Goal: Communication & Community: Answer question/provide support

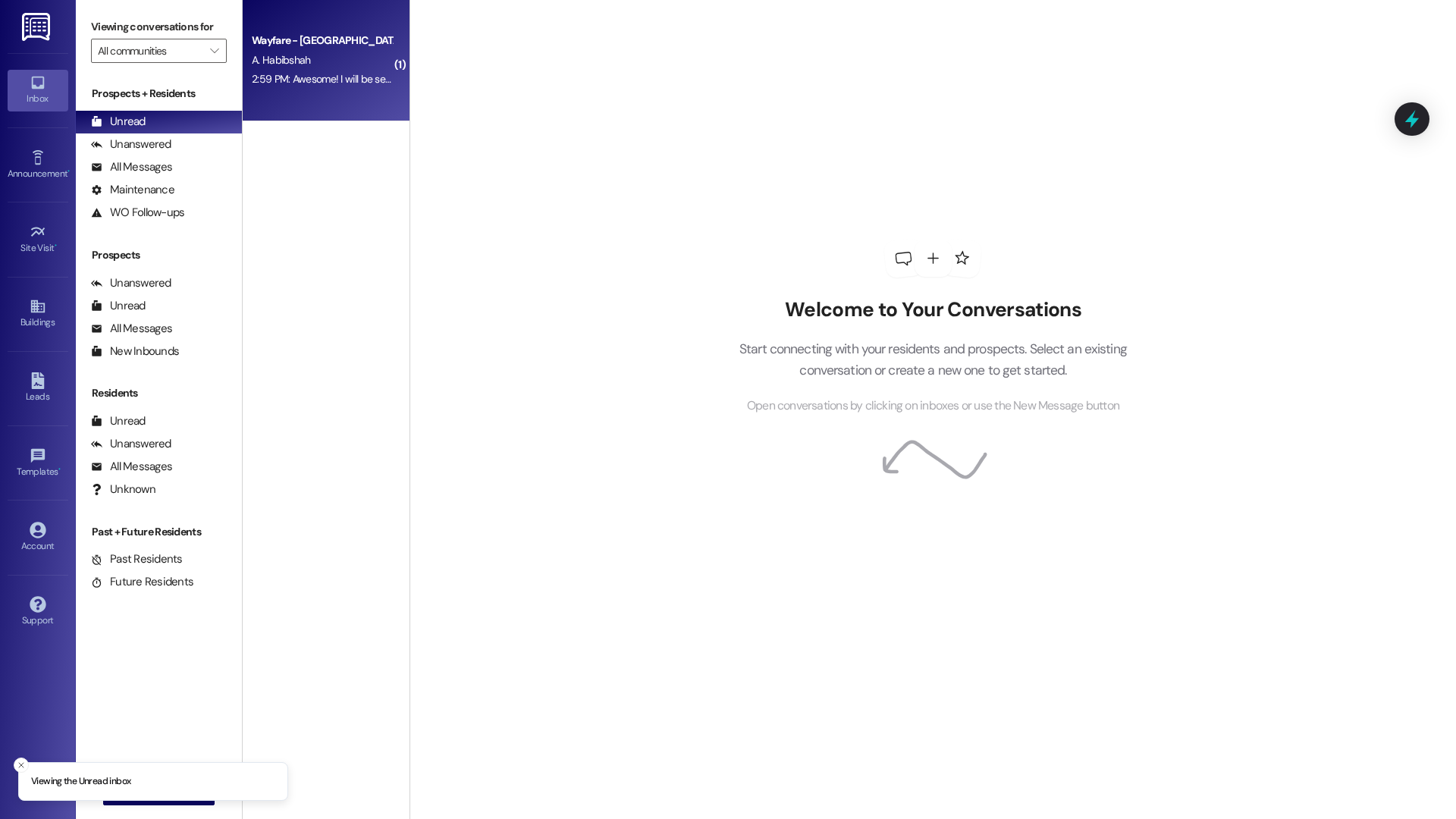
click at [365, 110] on div "Wayfare - [GEOGRAPHIC_DATA] A. Habibshah 2:59 PM: Awesome! I will be sending yo…" at bounding box center [325, 60] width 167 height 121
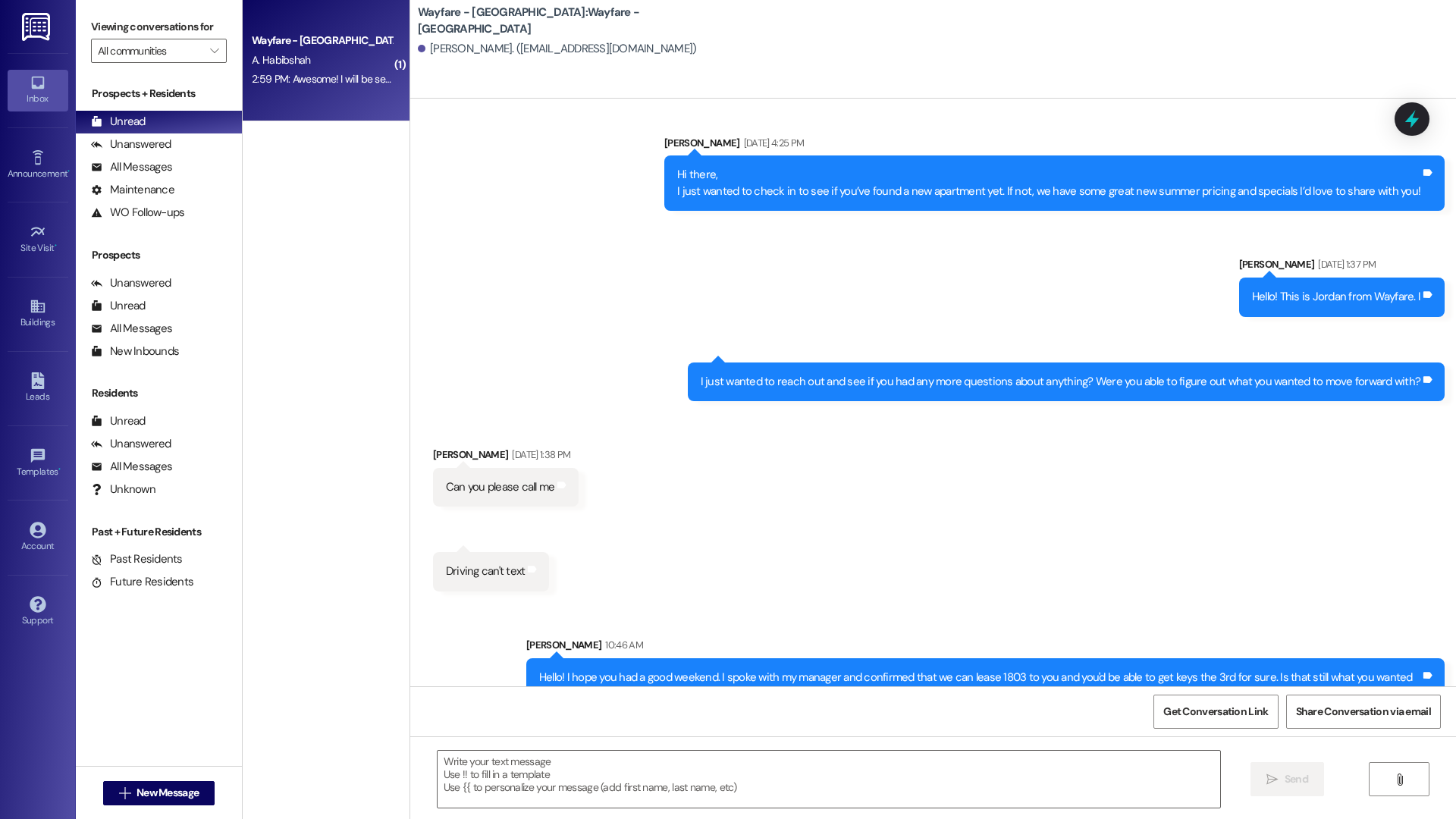
scroll to position [420, 0]
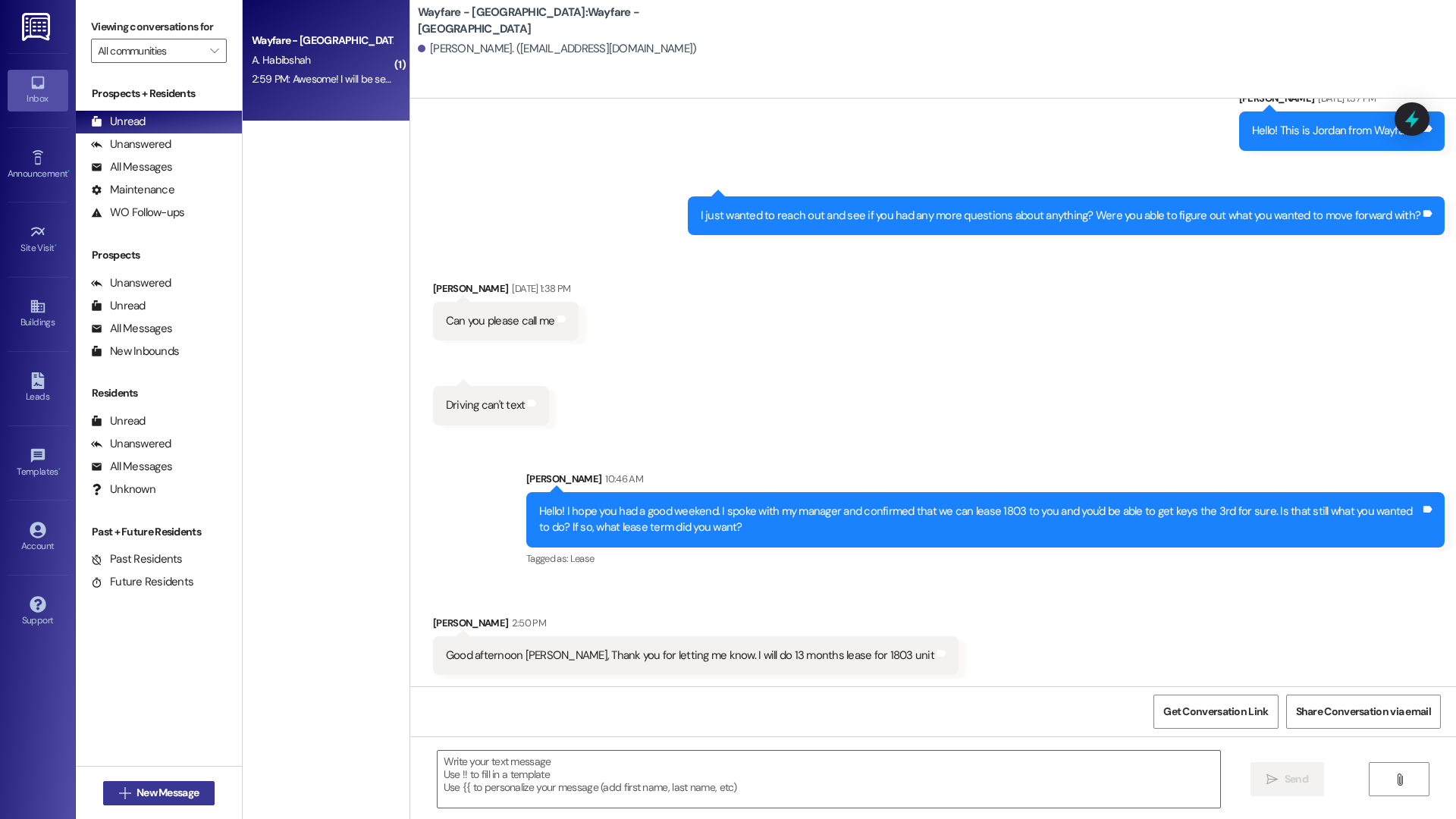
click at [199, 799] on button " New Message" at bounding box center [159, 792] width 113 height 24
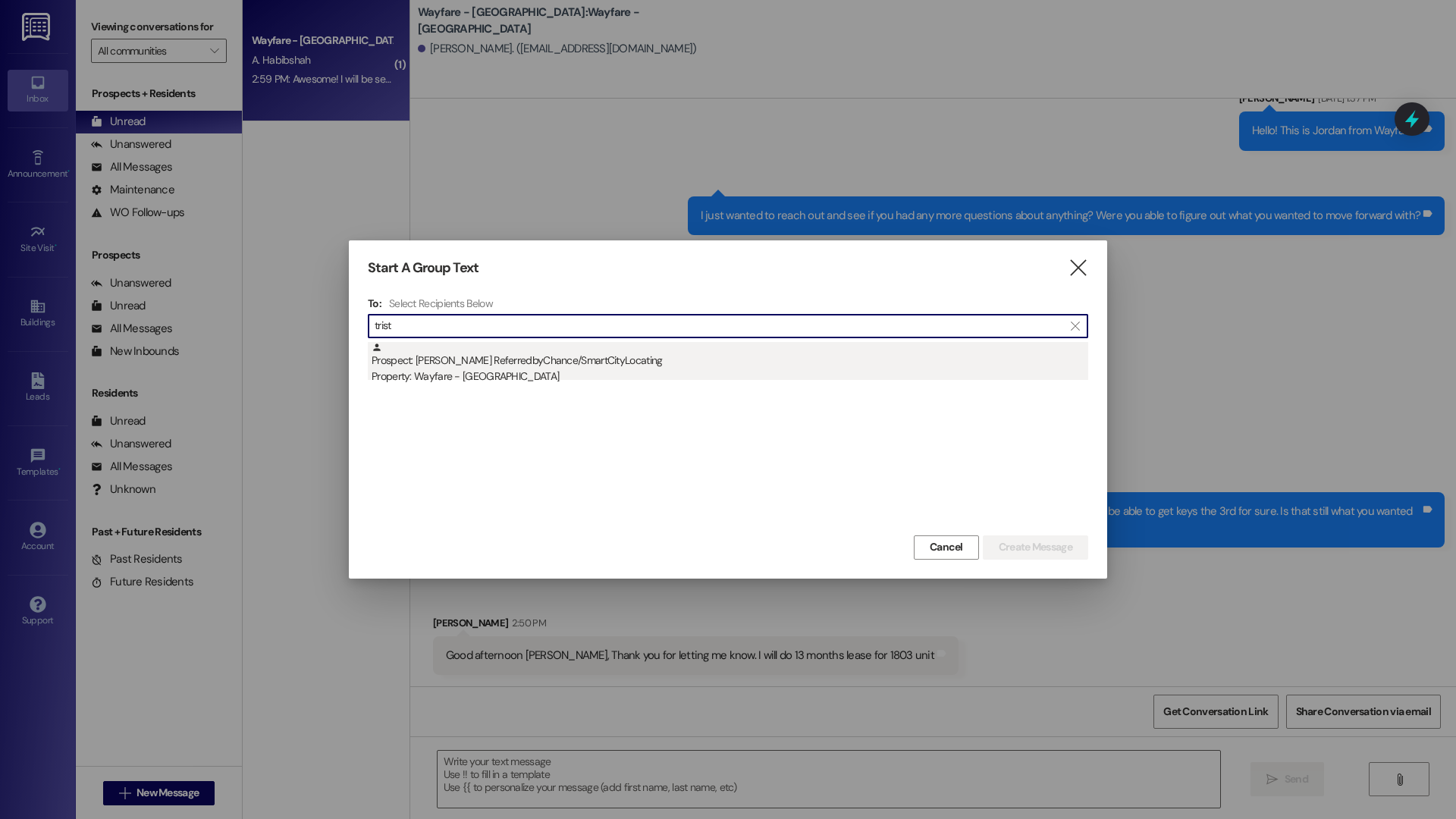
type input "trist"
click at [869, 364] on div "Prospect: Tristen Ofarrell ReferredbyChance/SmartCityLocating Property: Wayfare…" at bounding box center [729, 363] width 717 height 43
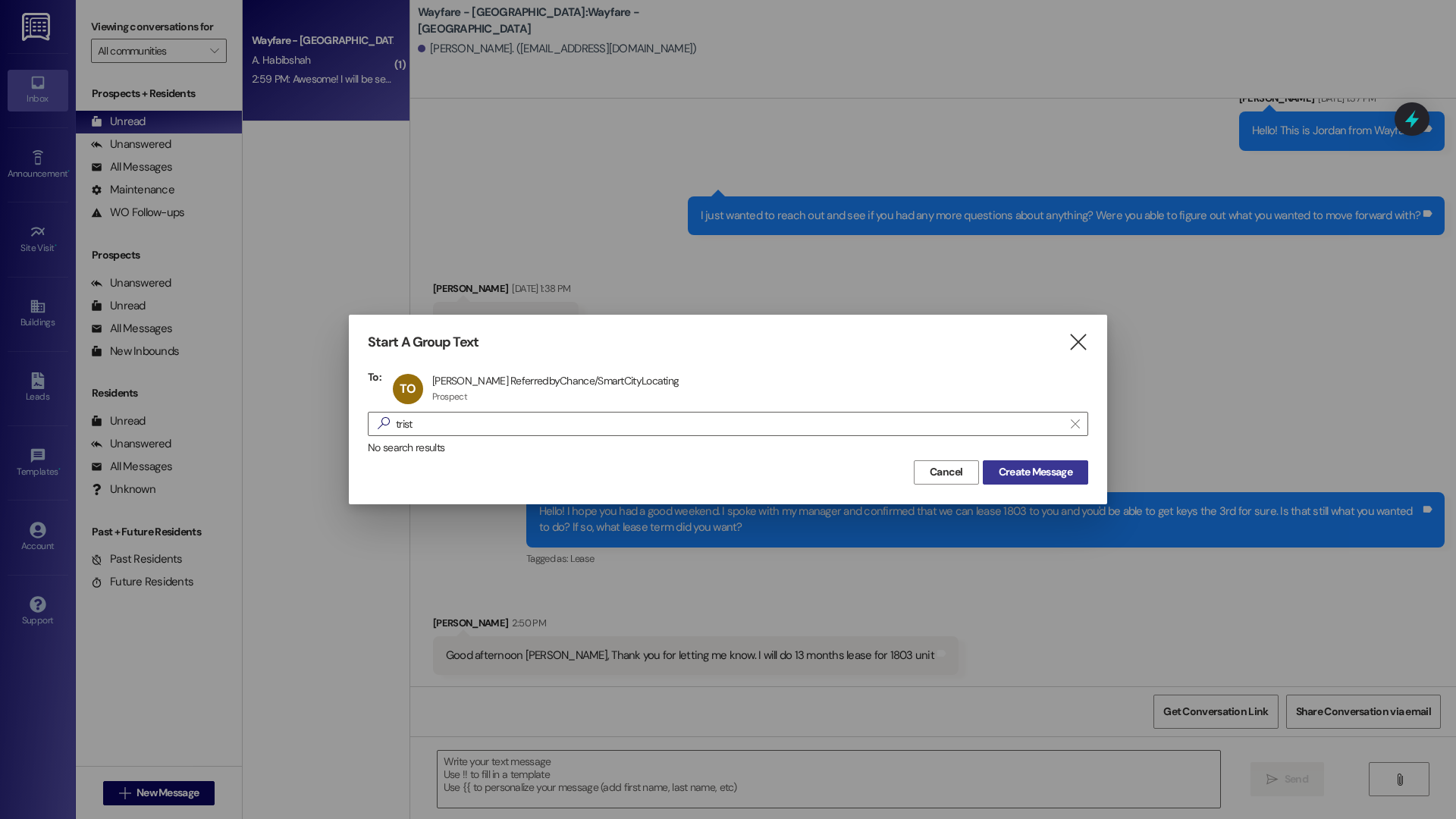
click at [1059, 460] on button "Create Message" at bounding box center [1035, 472] width 105 height 24
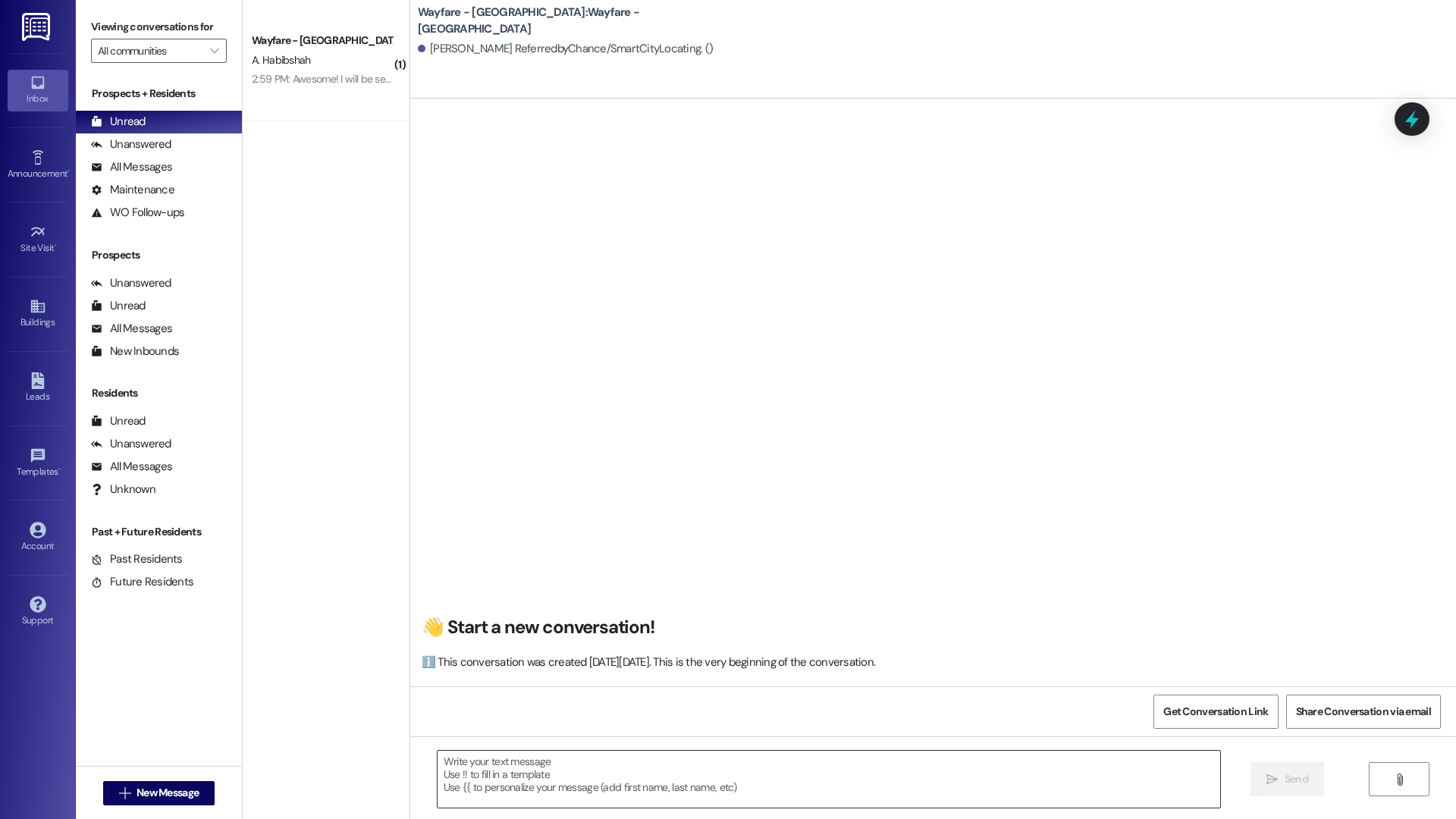
scroll to position [1, 0]
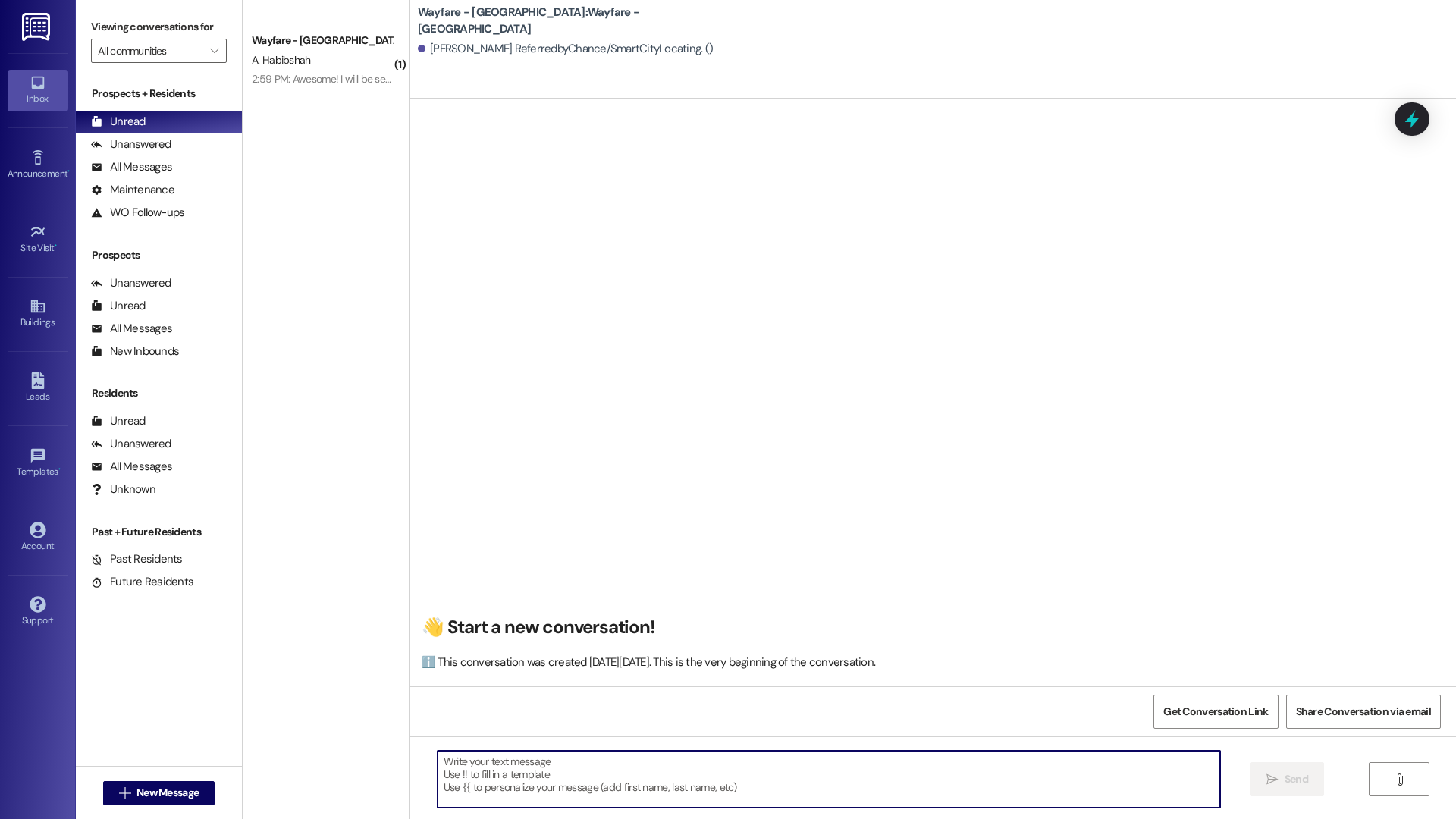
click at [573, 760] on textarea at bounding box center [828, 780] width 782 height 57
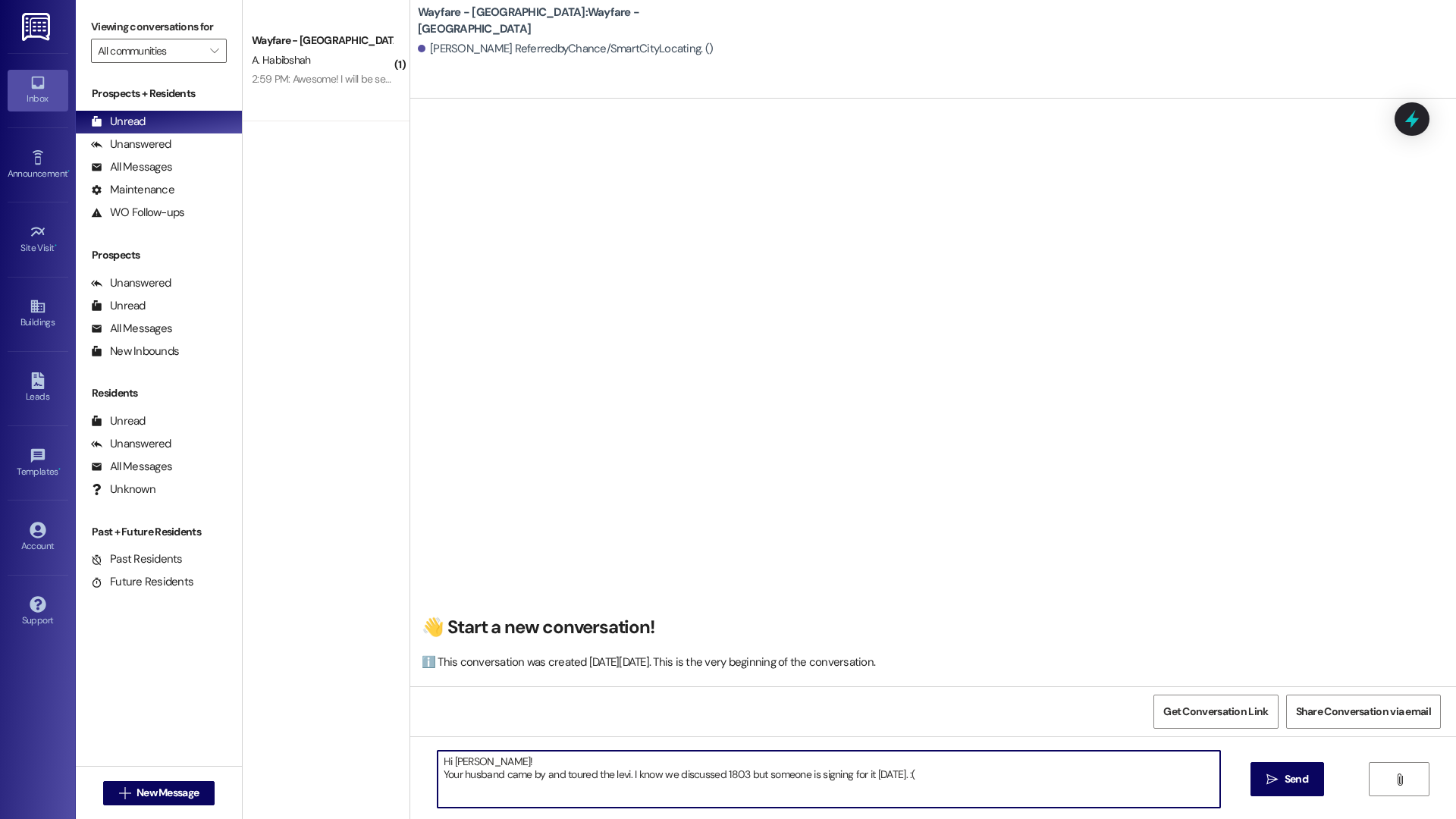
click at [604, 778] on textarea "Hi Tristen! Your husband came by and toured the levi. I know we discussed 1803 …" at bounding box center [828, 780] width 782 height 57
type textarea "Hi Tristen! Your husband came by and toured the Levi. I know we discussed 1803 …"
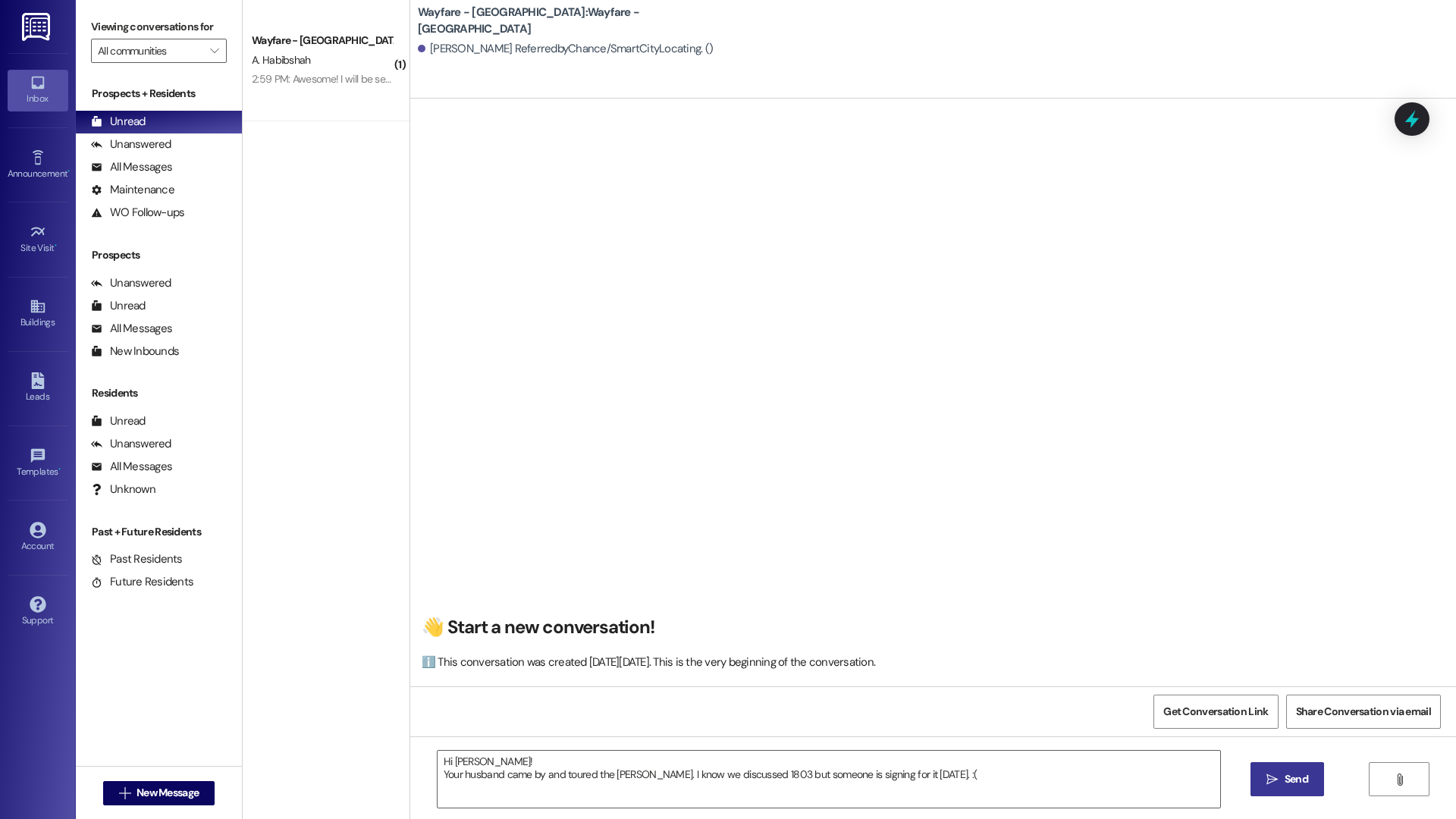
click at [1274, 768] on button " Send" at bounding box center [1286, 780] width 73 height 34
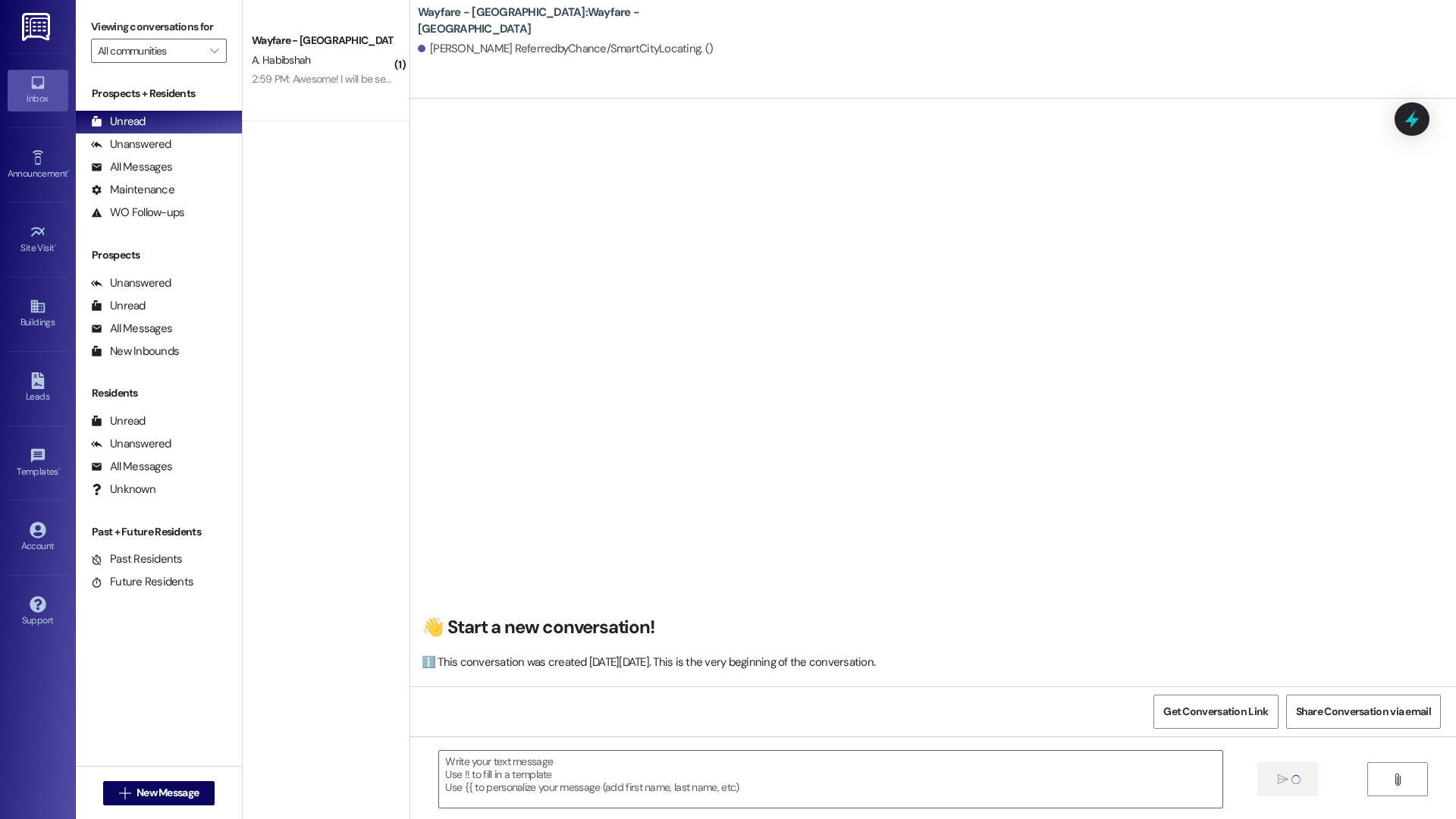
scroll to position [0, 0]
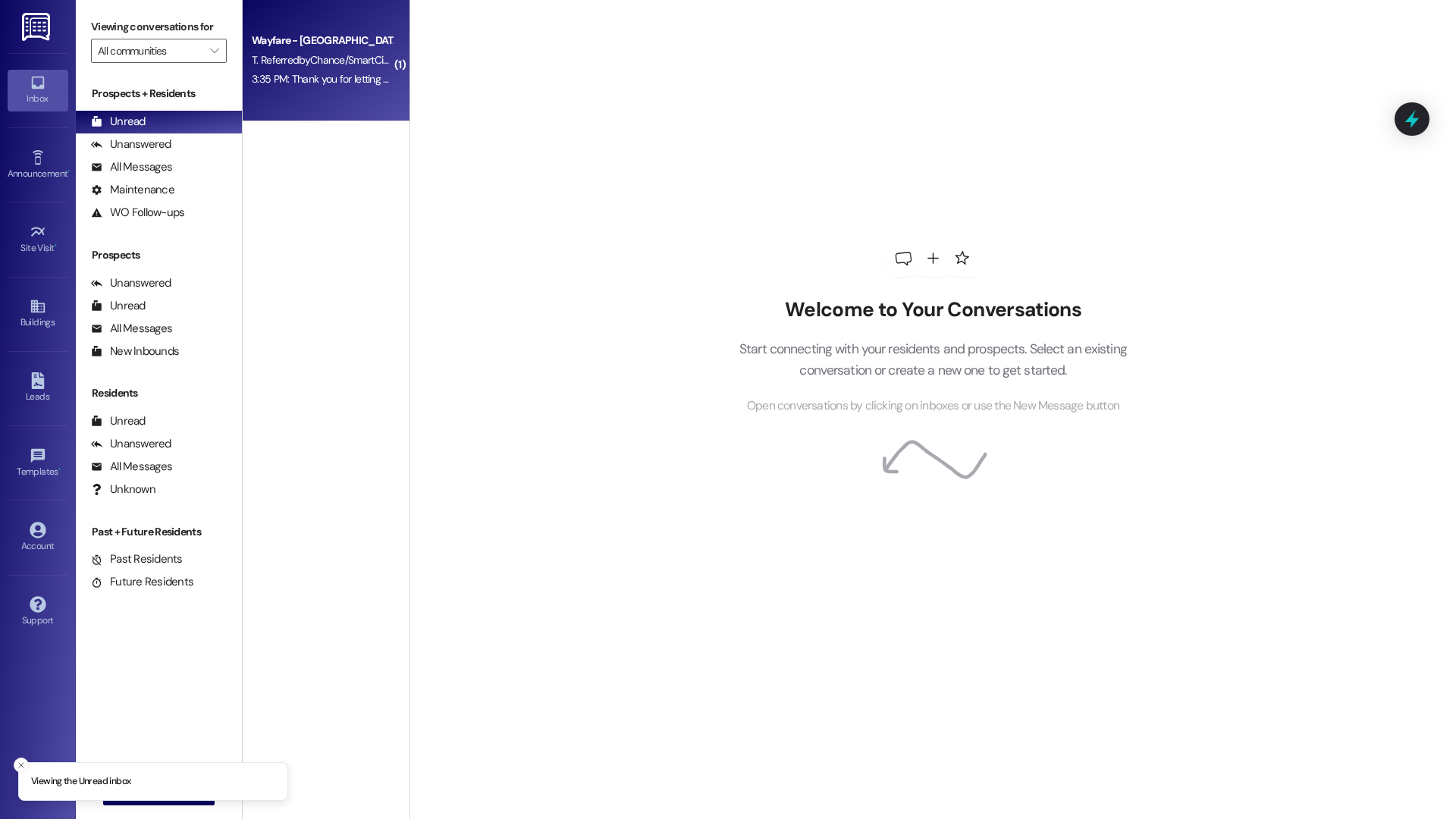
click at [264, 82] on div "3:35 PM: Thank you for letting us know! I'll keep that in mind for signing soon…" at bounding box center [447, 78] width 390 height 13
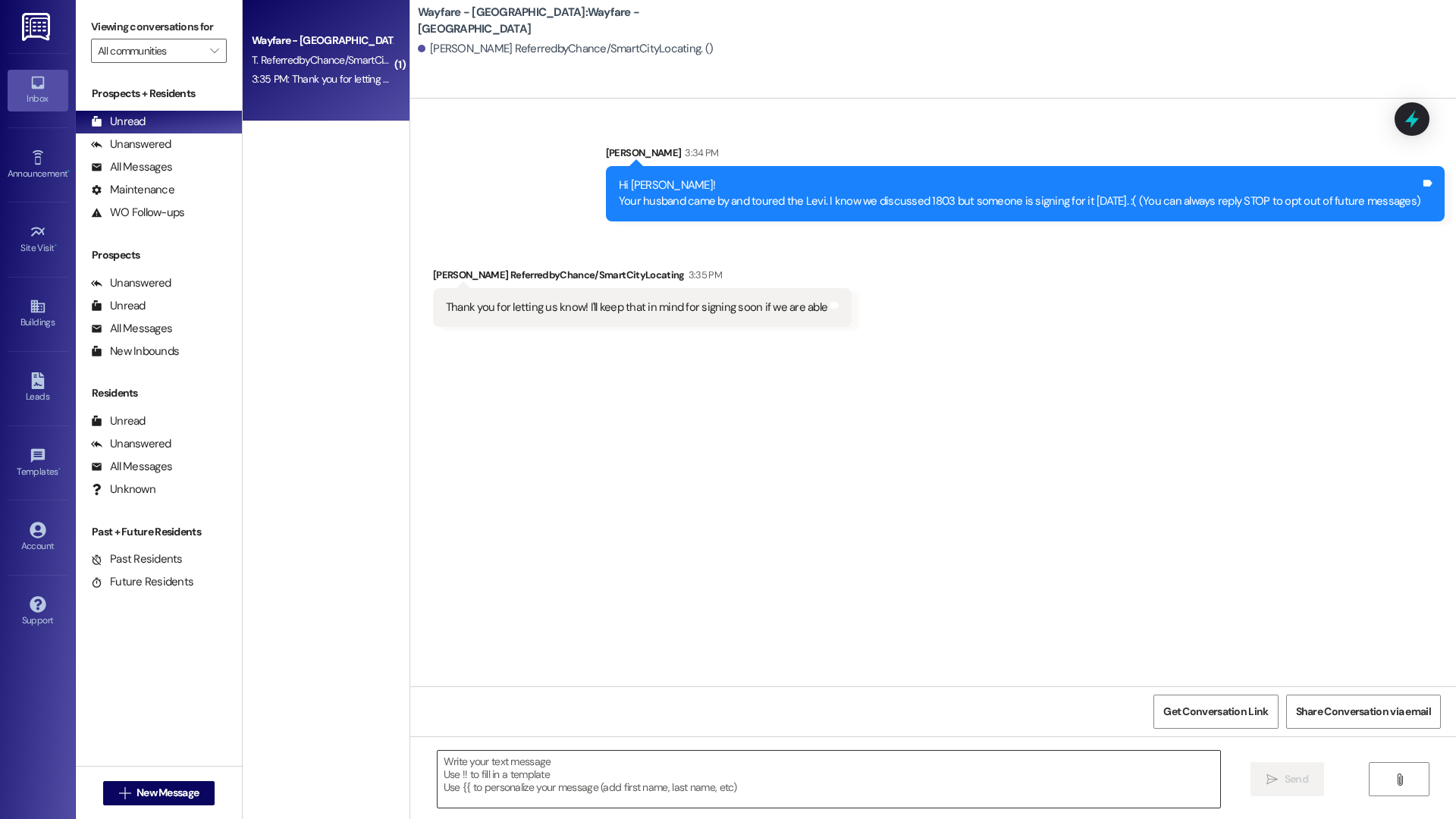
click at [766, 788] on textarea at bounding box center [828, 780] width 782 height 57
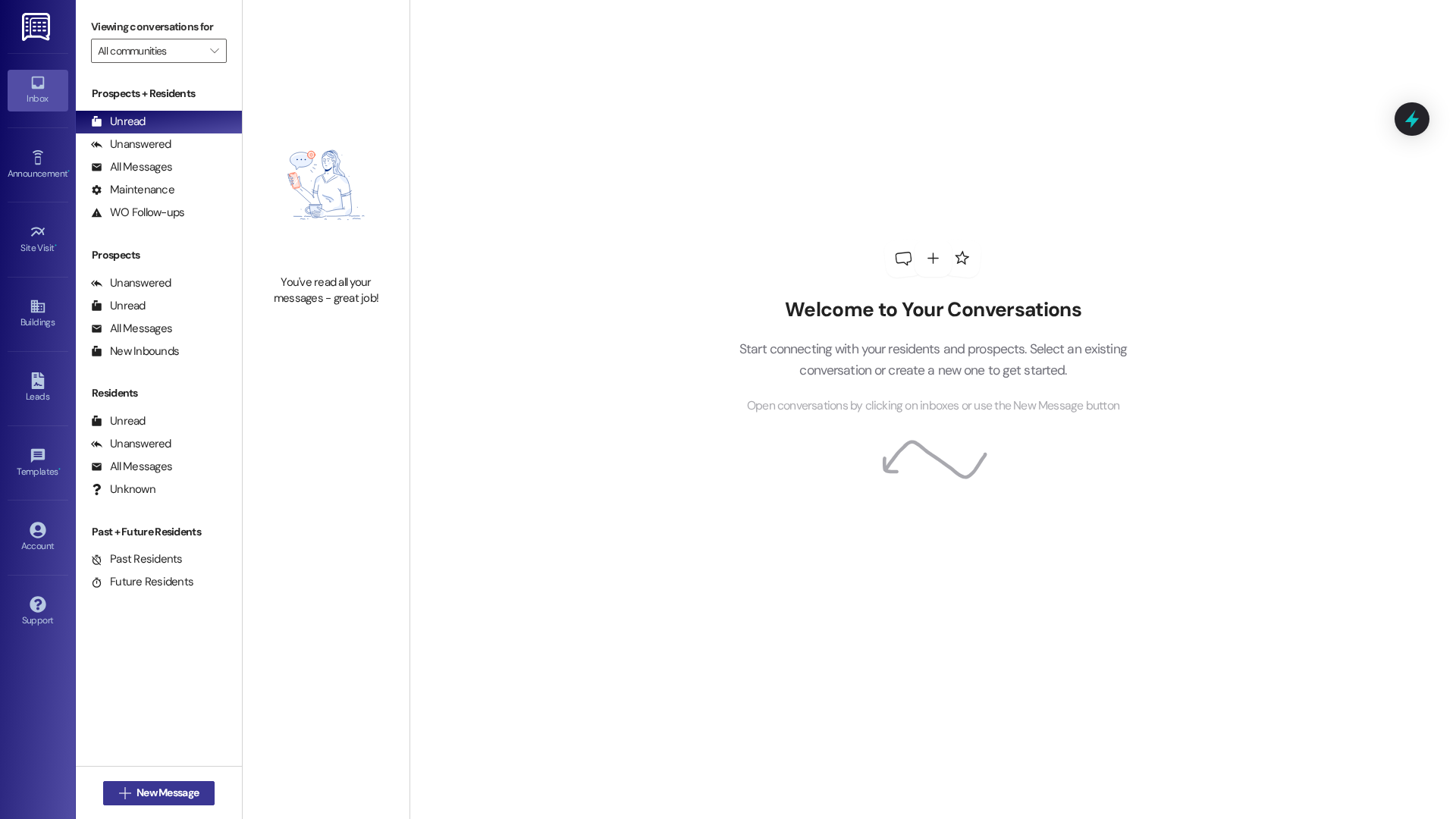
click at [119, 799] on icon "" at bounding box center [125, 793] width 11 height 12
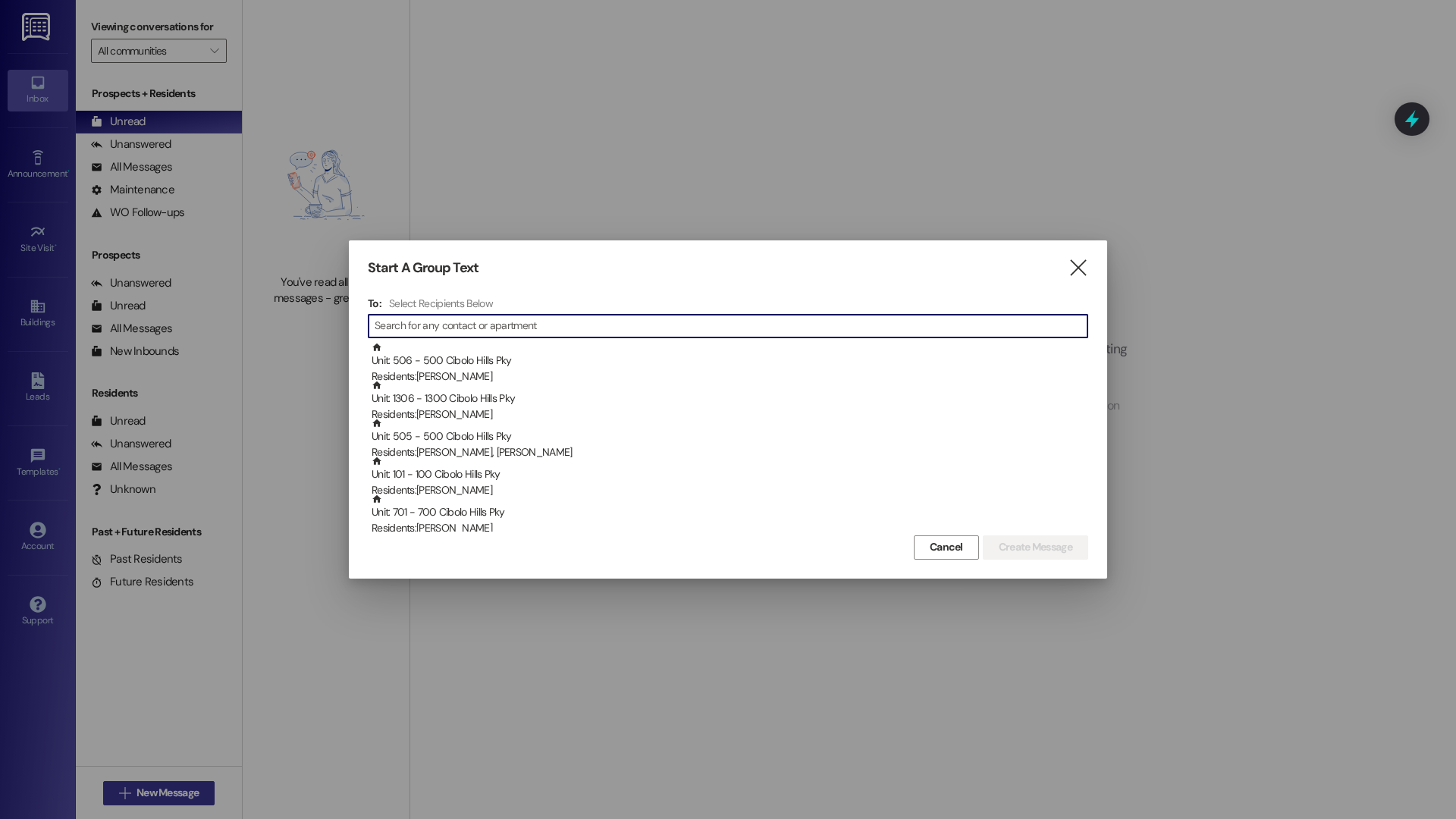
type input "0"
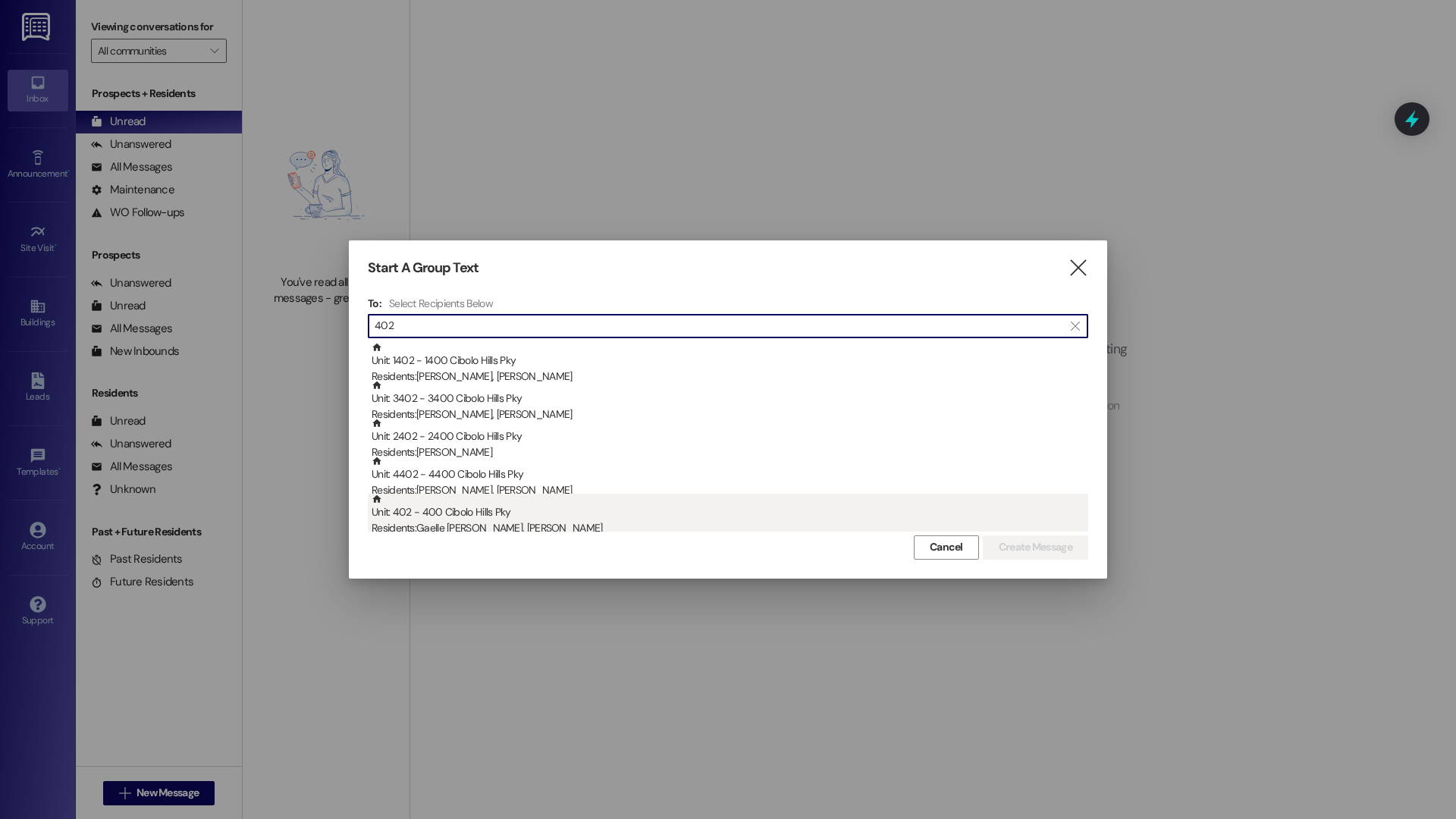
type input "402"
click at [659, 508] on div "Unit: 402 - 400 Cibolo Hills Pky Residents: Gaelle Vanessa Wache Ngateu, Lionel…" at bounding box center [729, 514] width 717 height 43
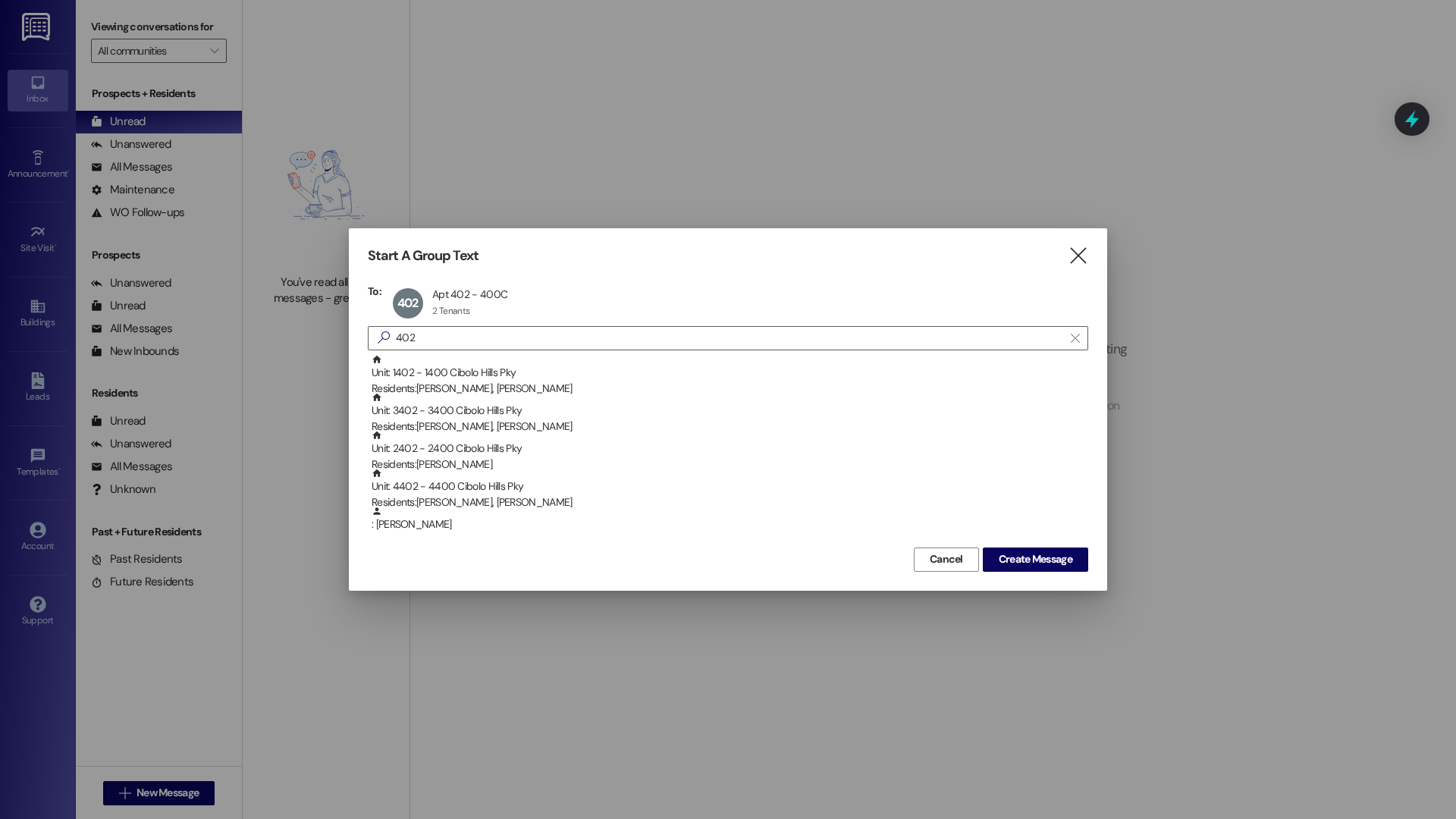
click at [1099, 556] on div "Start A Group Text  To: 402 Apt 402 - 400C Apt 402 - 400C 2 Tenants 2 Tenants …" at bounding box center [728, 409] width 759 height 362
click at [1068, 559] on span "Create Message" at bounding box center [1034, 559] width 73 height 16
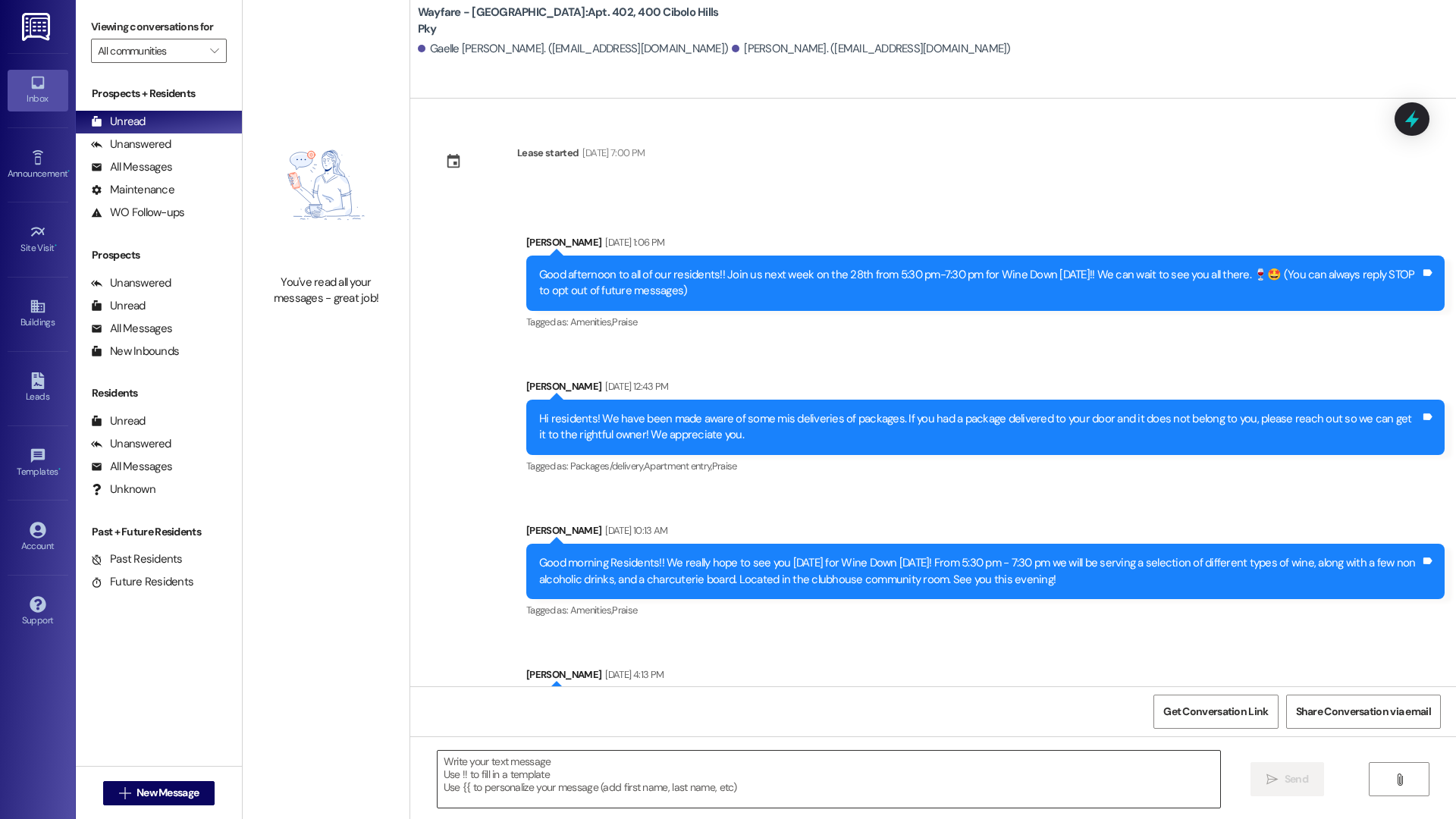
scroll to position [18677, 0]
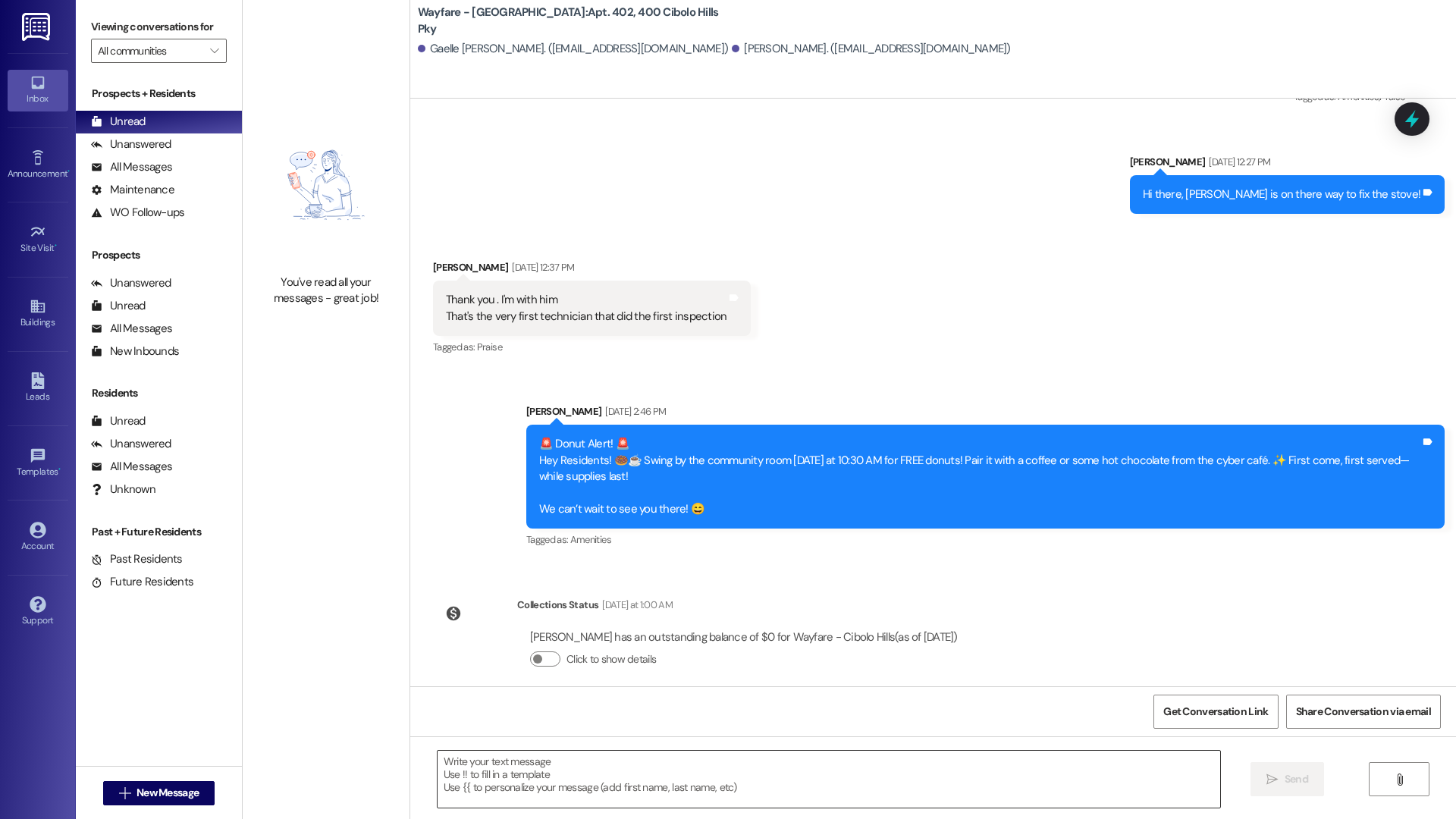
click at [590, 793] on textarea at bounding box center [828, 780] width 782 height 57
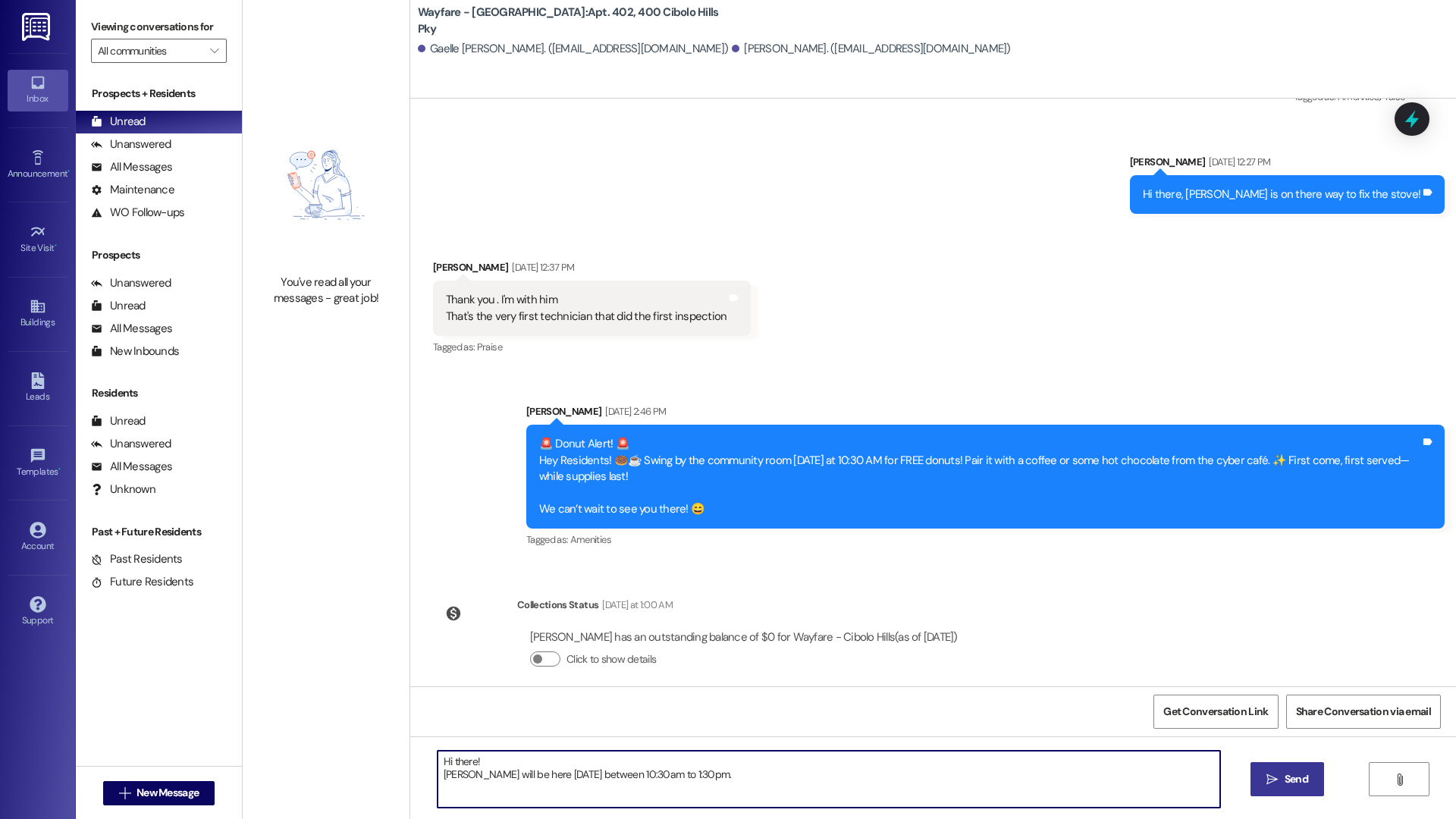
type textarea "Hi there! Callhan will be here tomorrow between 10:30am to 1:30pm."
click at [1263, 774] on span " Send" at bounding box center [1287, 779] width 48 height 16
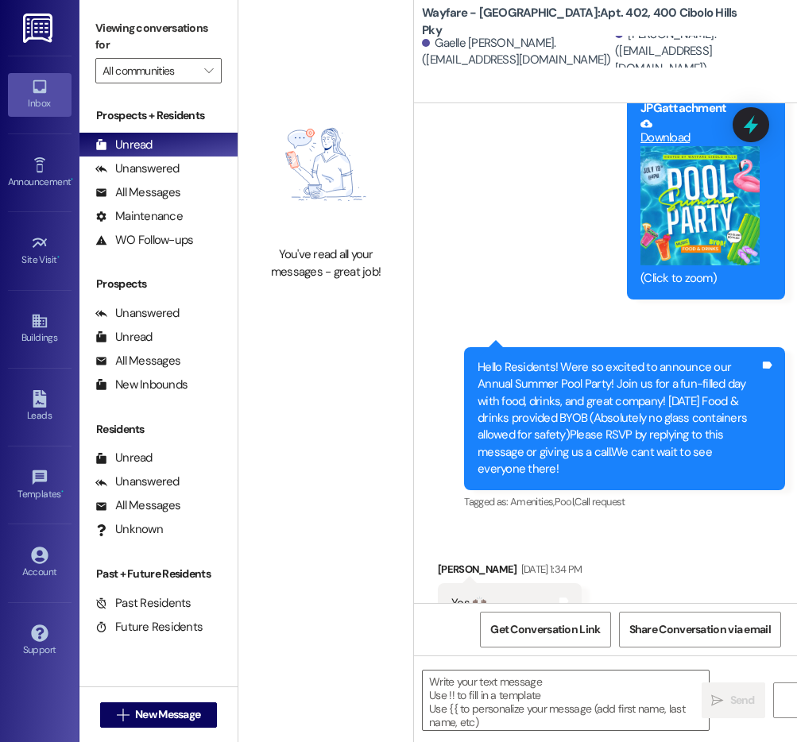
scroll to position [25754, 0]
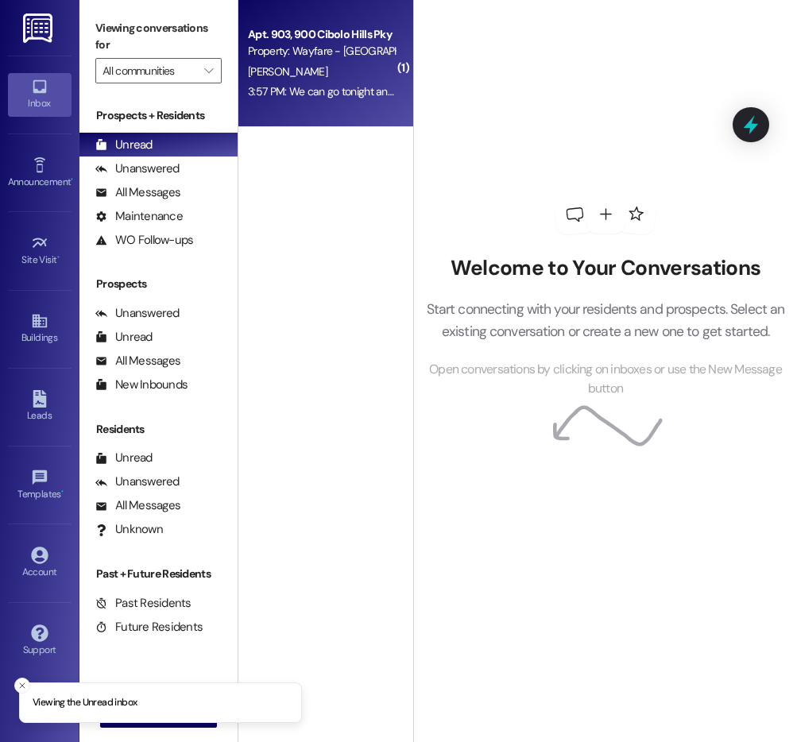
click at [345, 119] on div "Apt. 903, 900 Cibolo Hills Pky Property: Wayfare - Cibolo Hills D. Dyer 3:57 PM…" at bounding box center [325, 63] width 175 height 127
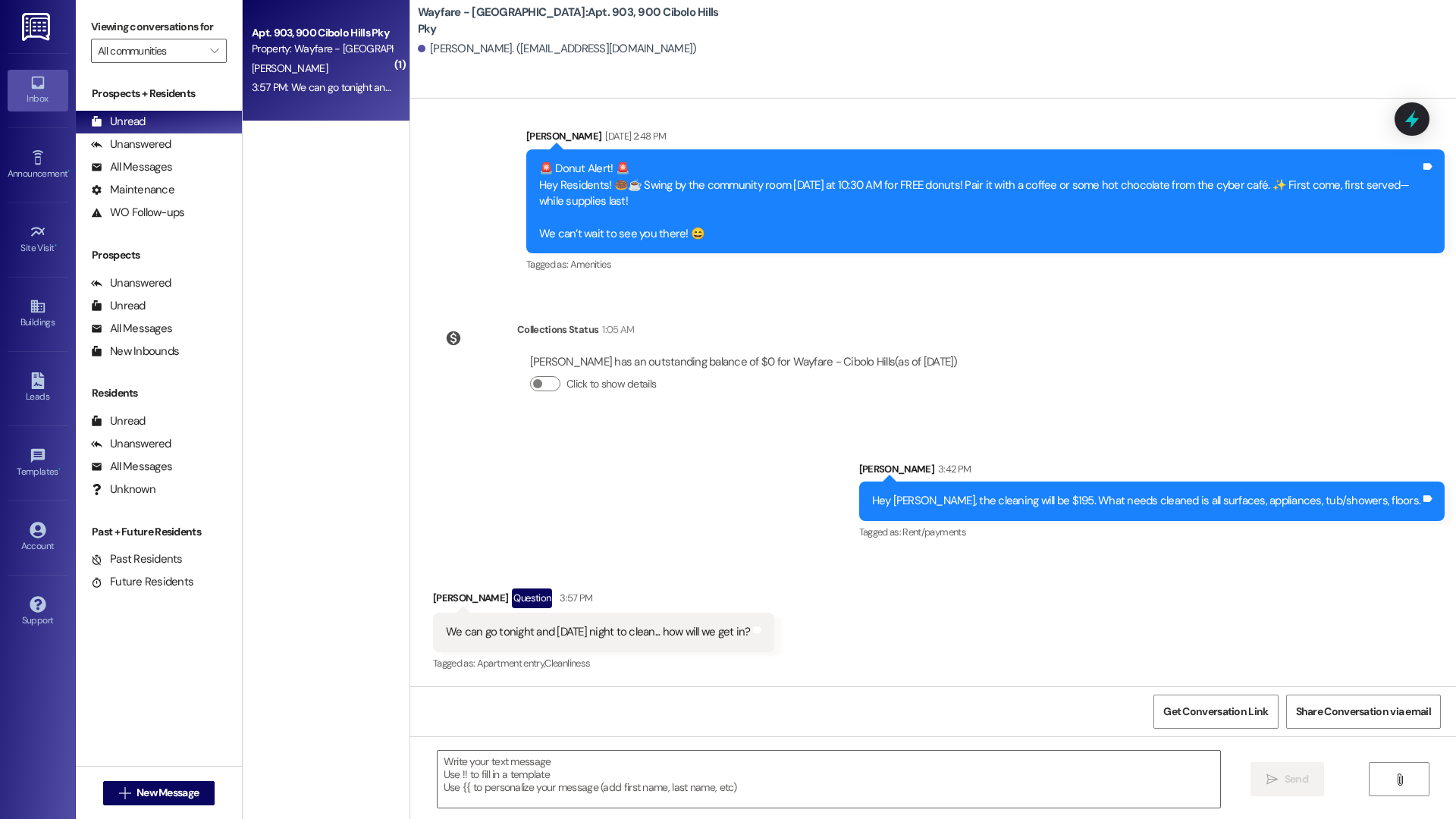
scroll to position [8844, 0]
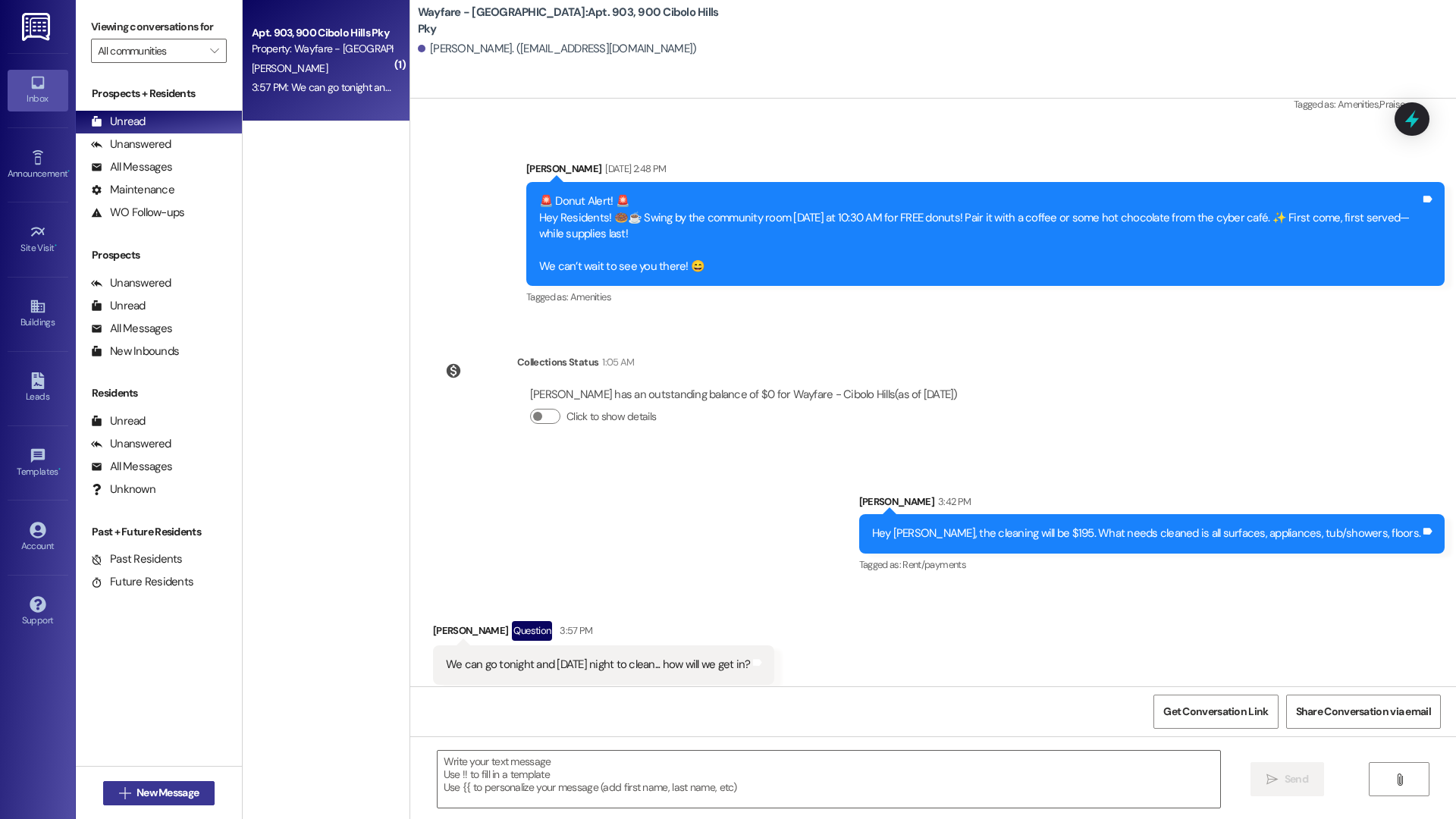
click at [154, 707] on button " New Message" at bounding box center [159, 792] width 113 height 24
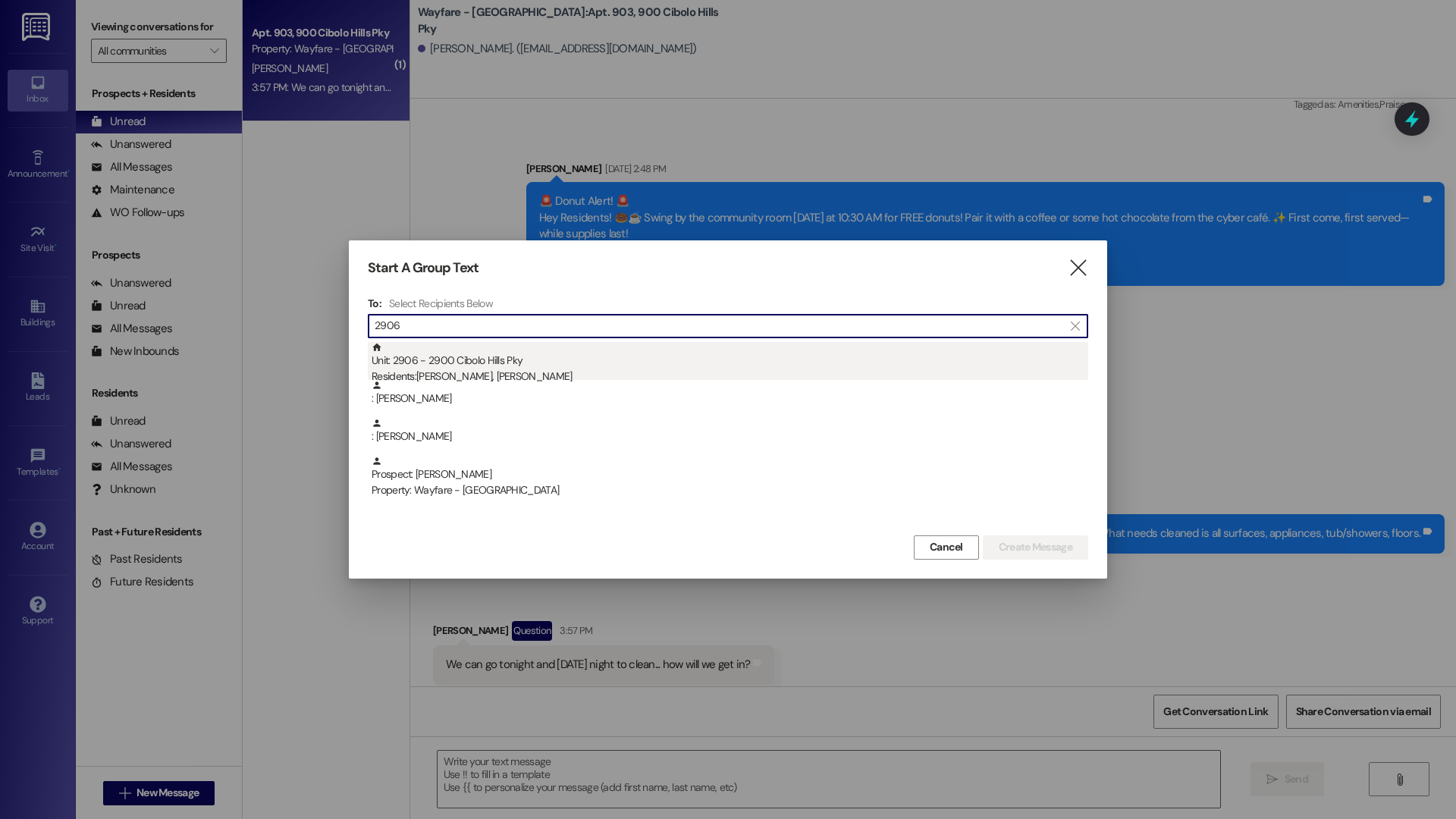
type input "2906"
click at [571, 359] on div "Unit: 2906 - 2900 Cibolo Hills Pky Residents: Jason Sparks, Jeanice Saavedra" at bounding box center [729, 363] width 717 height 43
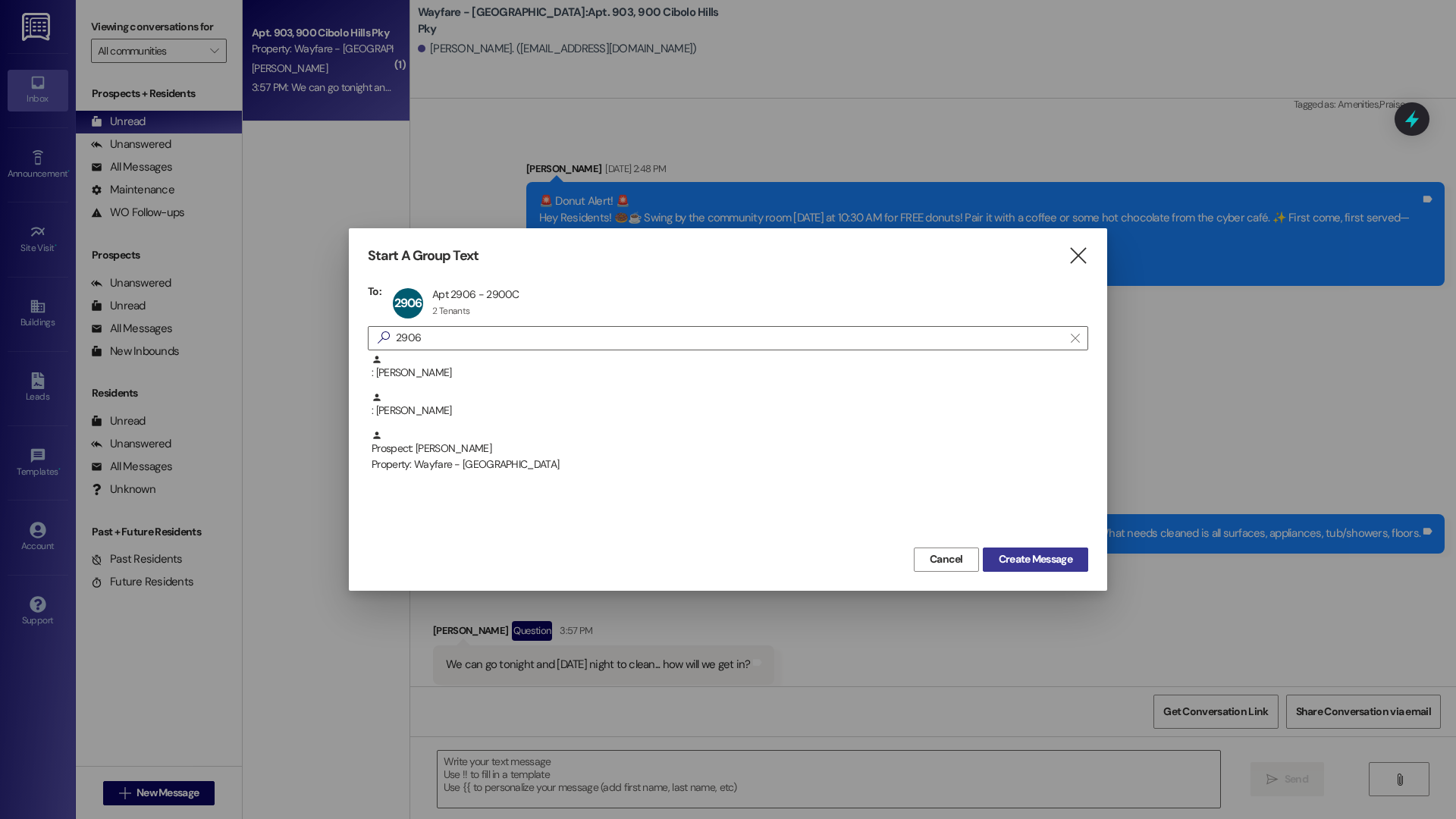
click at [759, 558] on span "Create Message" at bounding box center [1034, 559] width 73 height 16
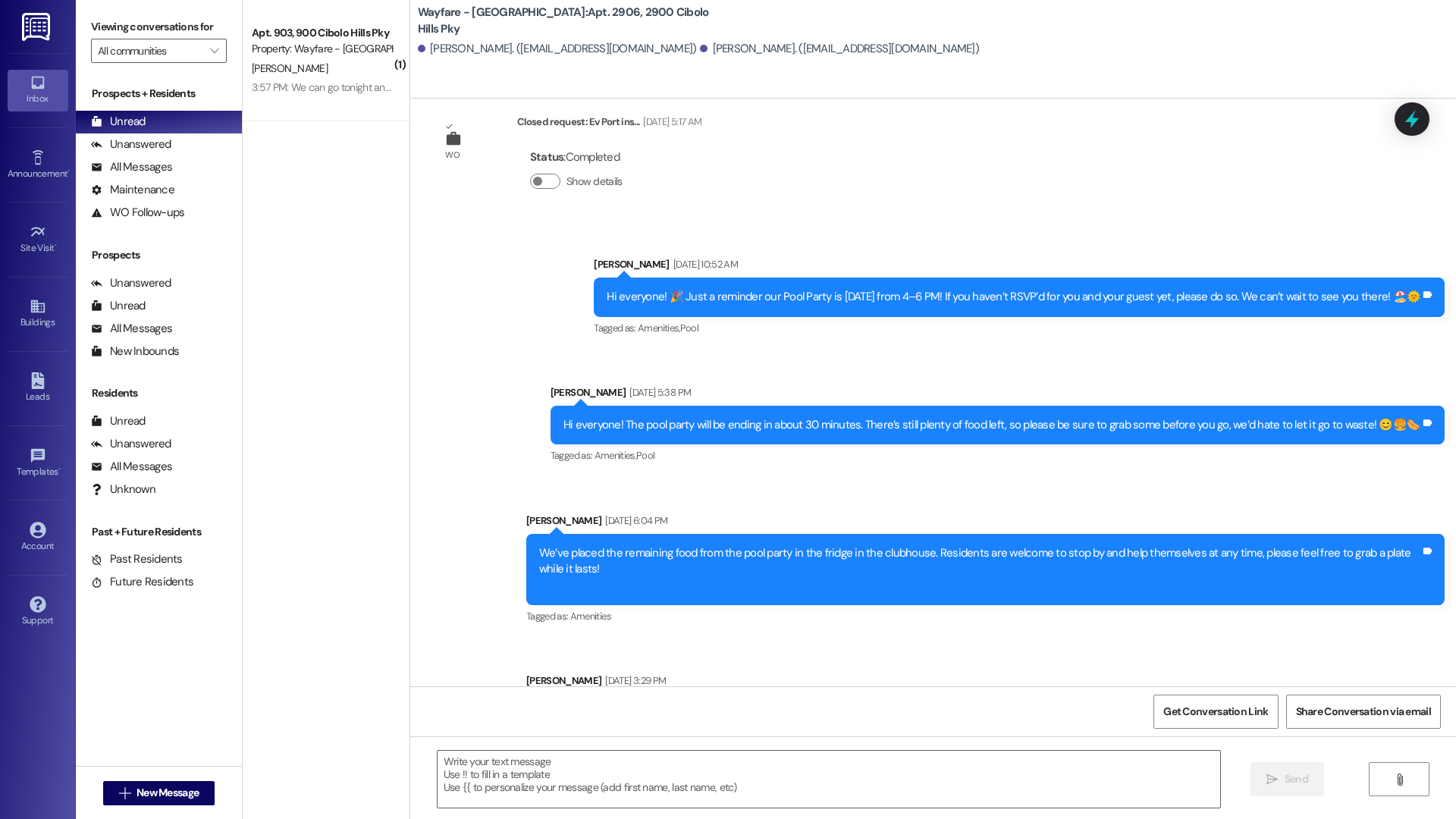
scroll to position [22225, 0]
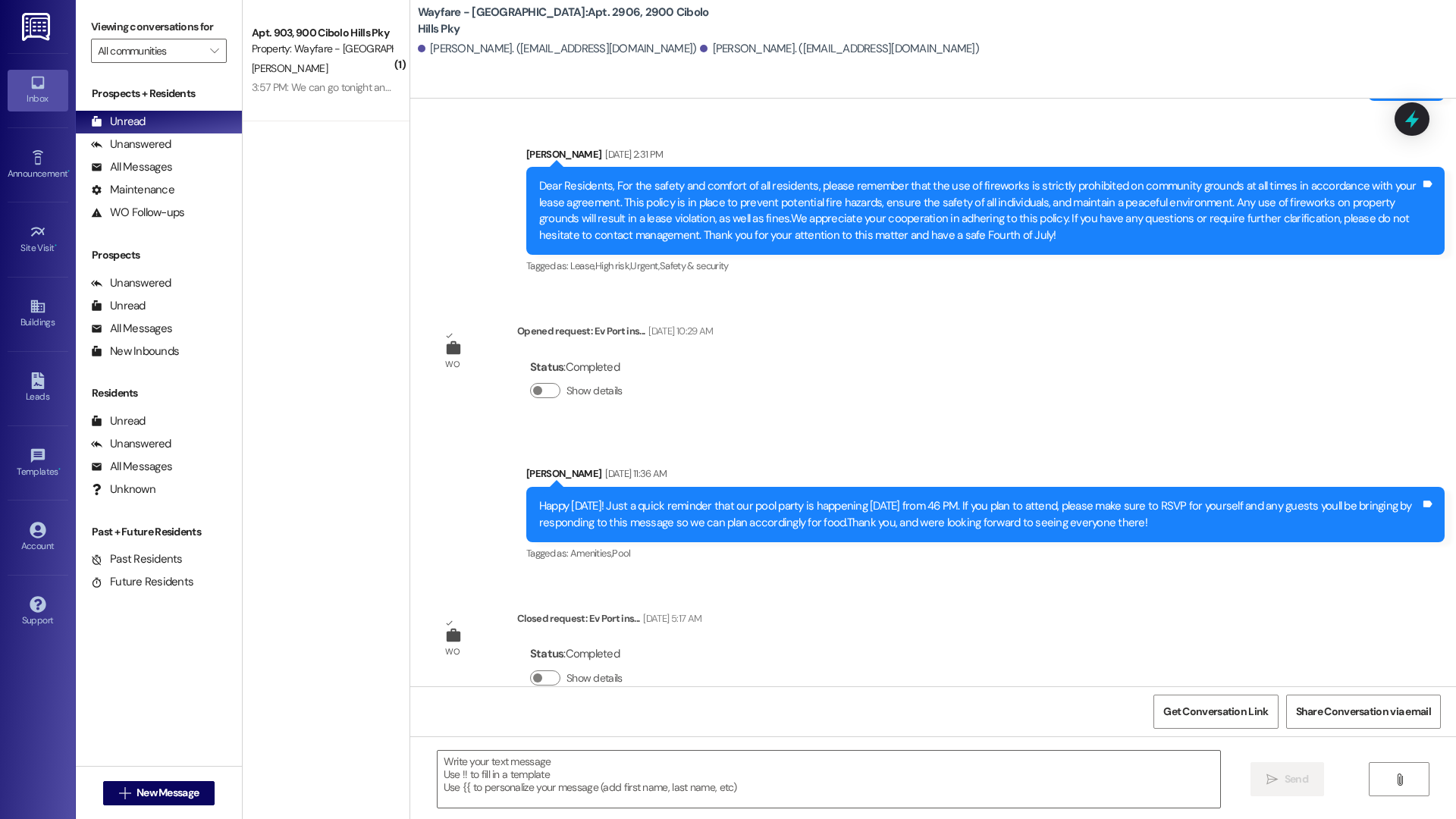
drag, startPoint x: 957, startPoint y: 223, endPoint x: 495, endPoint y: 150, distance: 467.7
click at [759, 431] on div "Announcement, sent via SMS Jordan Arnold Jul 14, 2025 at 11:36 AM Happy Monday!…" at bounding box center [933, 503] width 1046 height 144
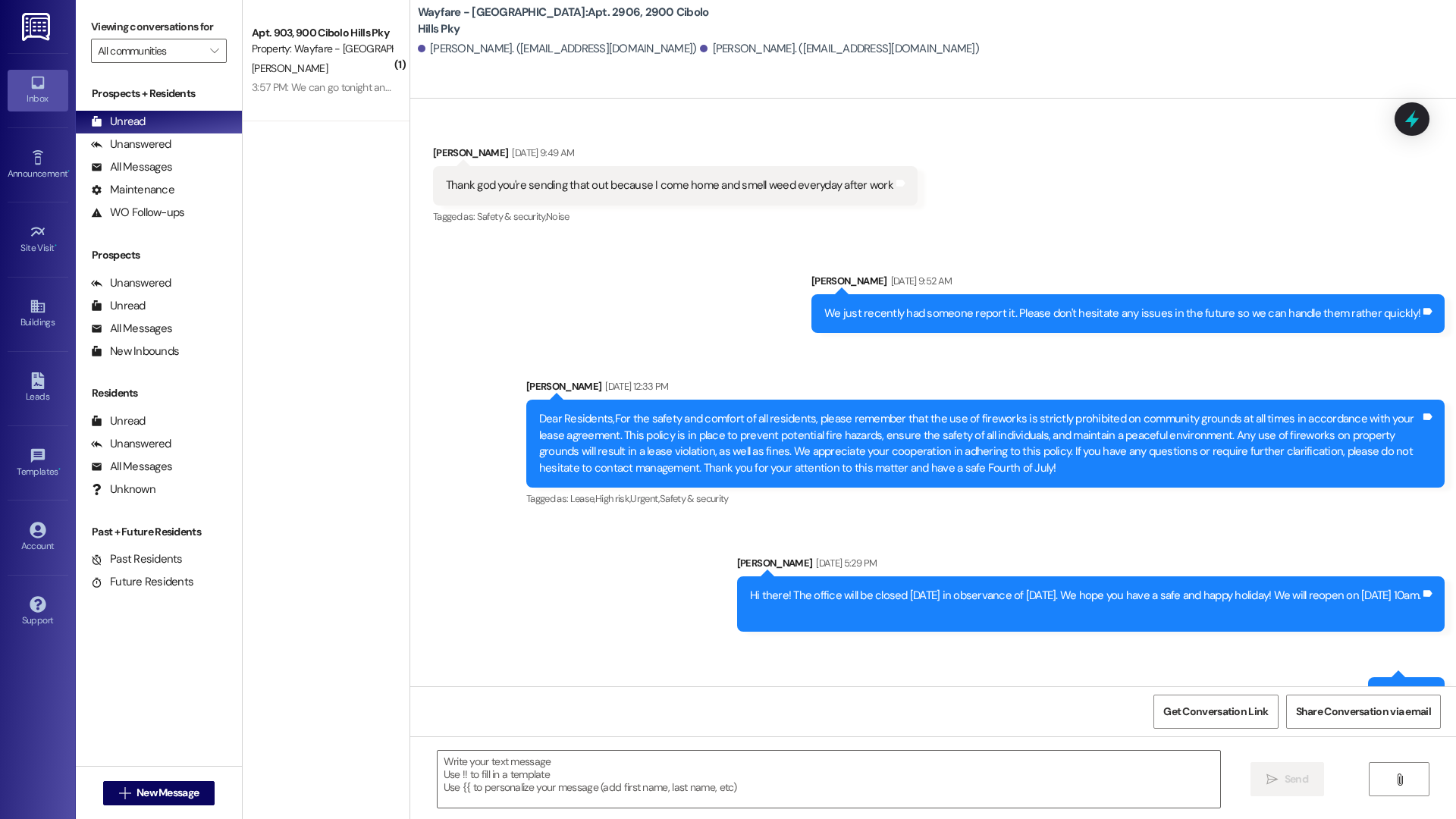
scroll to position [21136, 0]
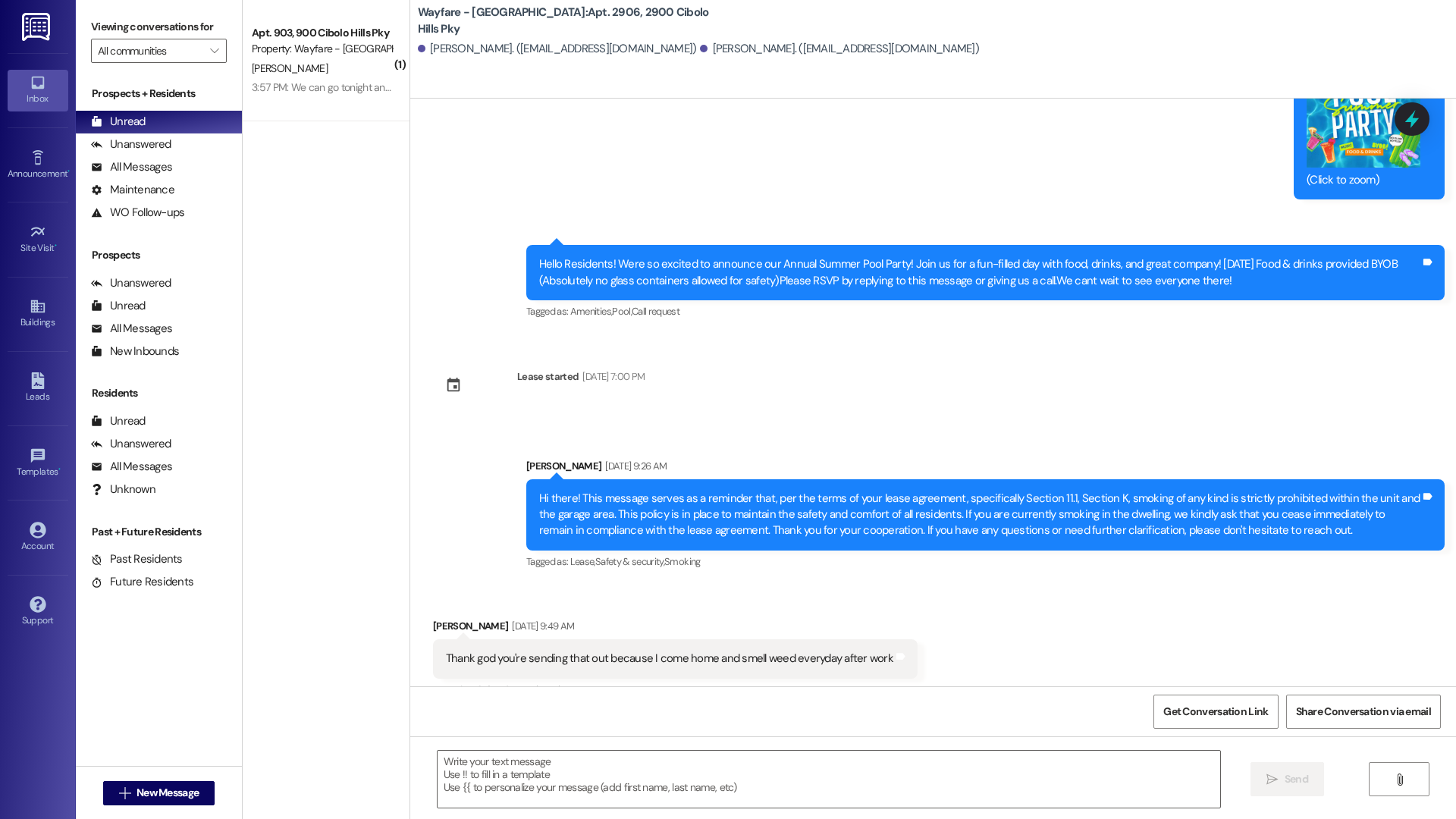
drag, startPoint x: 526, startPoint y: 474, endPoint x: 589, endPoint y: 539, distance: 90.5
click at [589, 539] on div "Thalya Hendrie Jul 02, 2025 at 9:26 AM Hi there! This message serves as a remin…" at bounding box center [985, 515] width 918 height 116
click at [537, 491] on div "Hi there! This message serves as a reminder that, per the terms of your lease a…" at bounding box center [979, 514] width 884 height 49
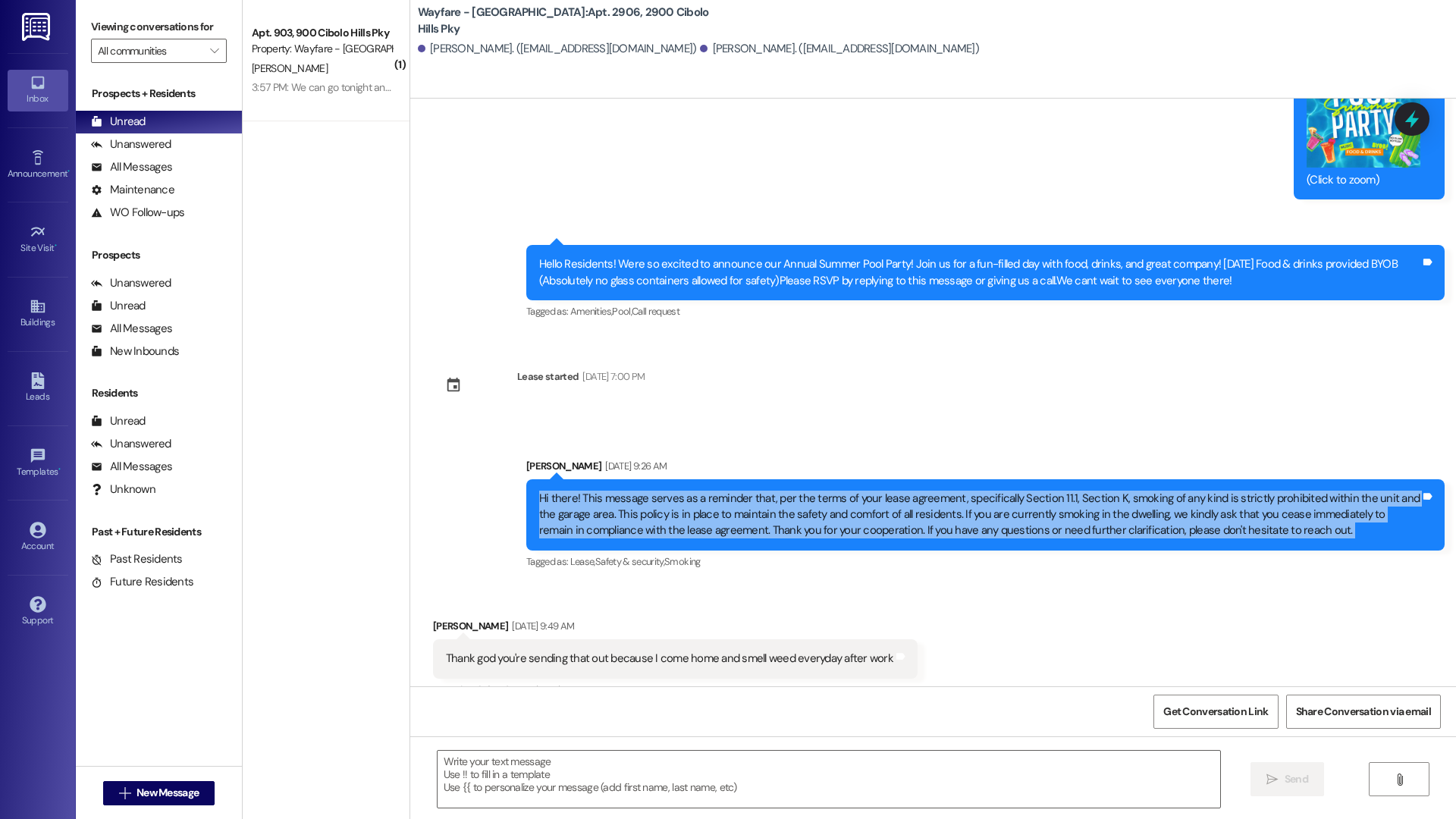
drag, startPoint x: 526, startPoint y: 477, endPoint x: 1292, endPoint y: 516, distance: 767.0
click at [759, 516] on div "Hi there! This message serves as a reminder that, per the terms of your lease a…" at bounding box center [979, 514] width 884 height 49
click at [193, 707] on button " New Message" at bounding box center [159, 792] width 113 height 24
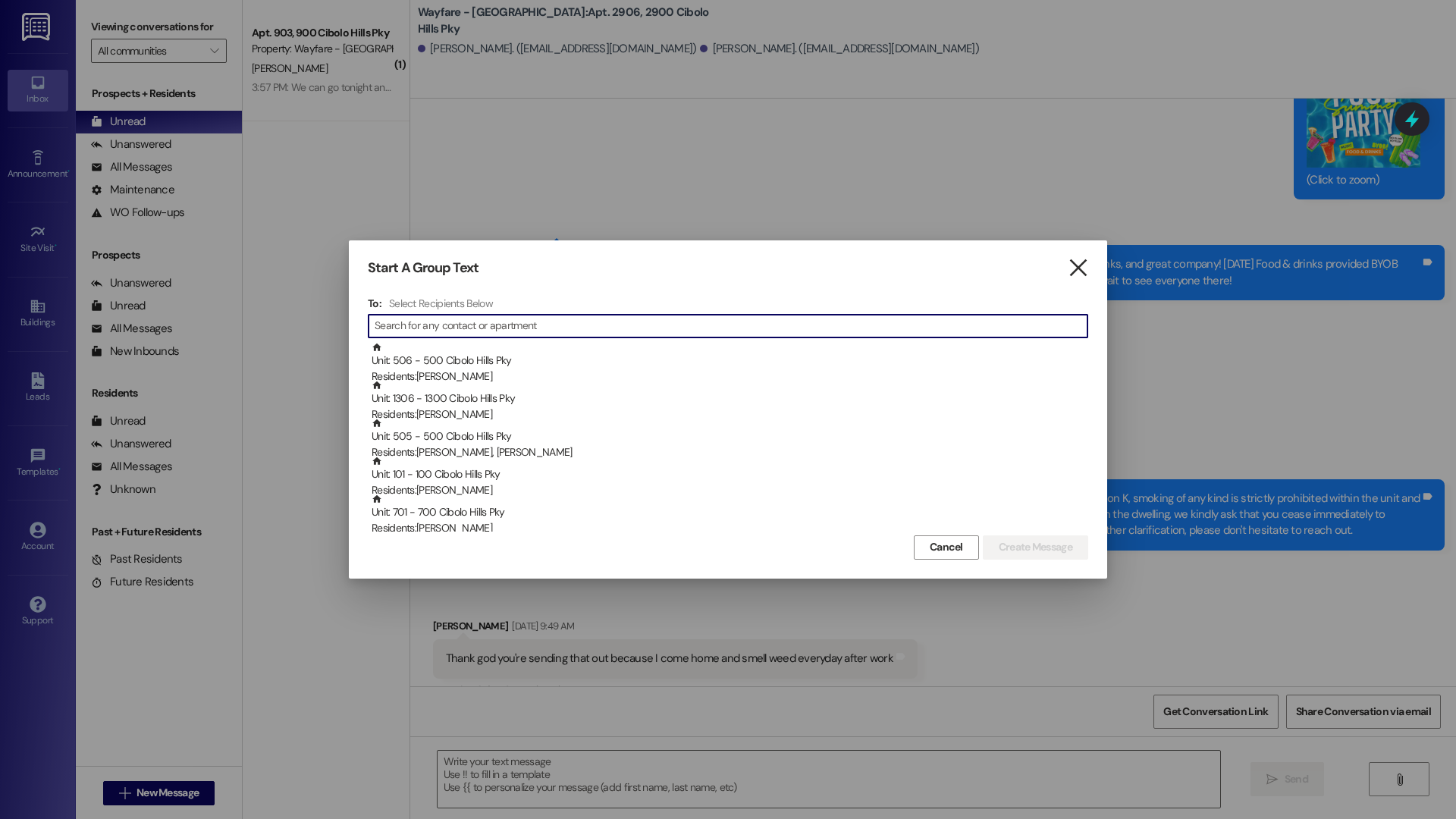
click at [759, 275] on icon "" at bounding box center [1077, 268] width 20 height 16
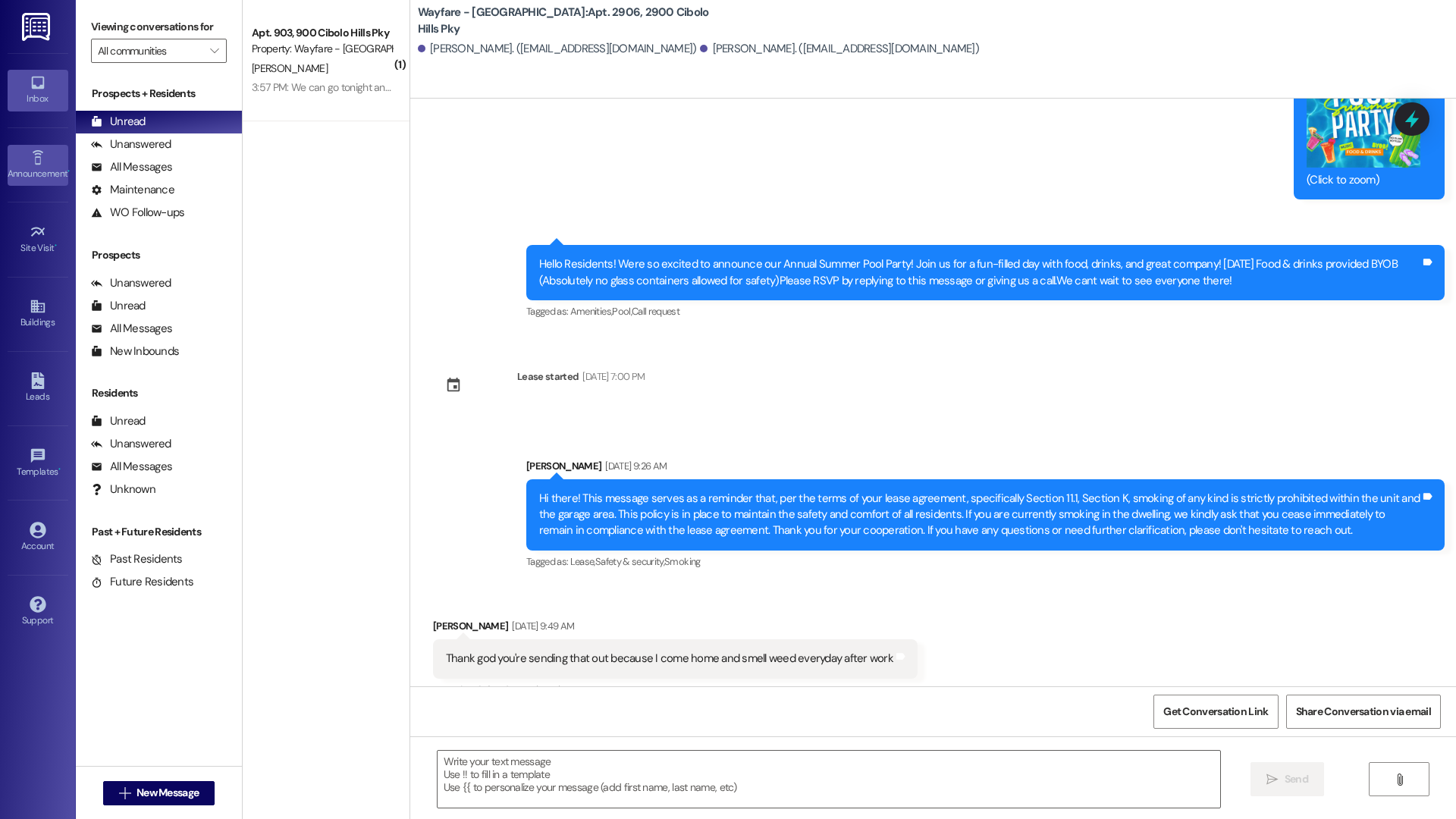
click at [31, 179] on div "Announcement •" at bounding box center [37, 174] width 75 height 15
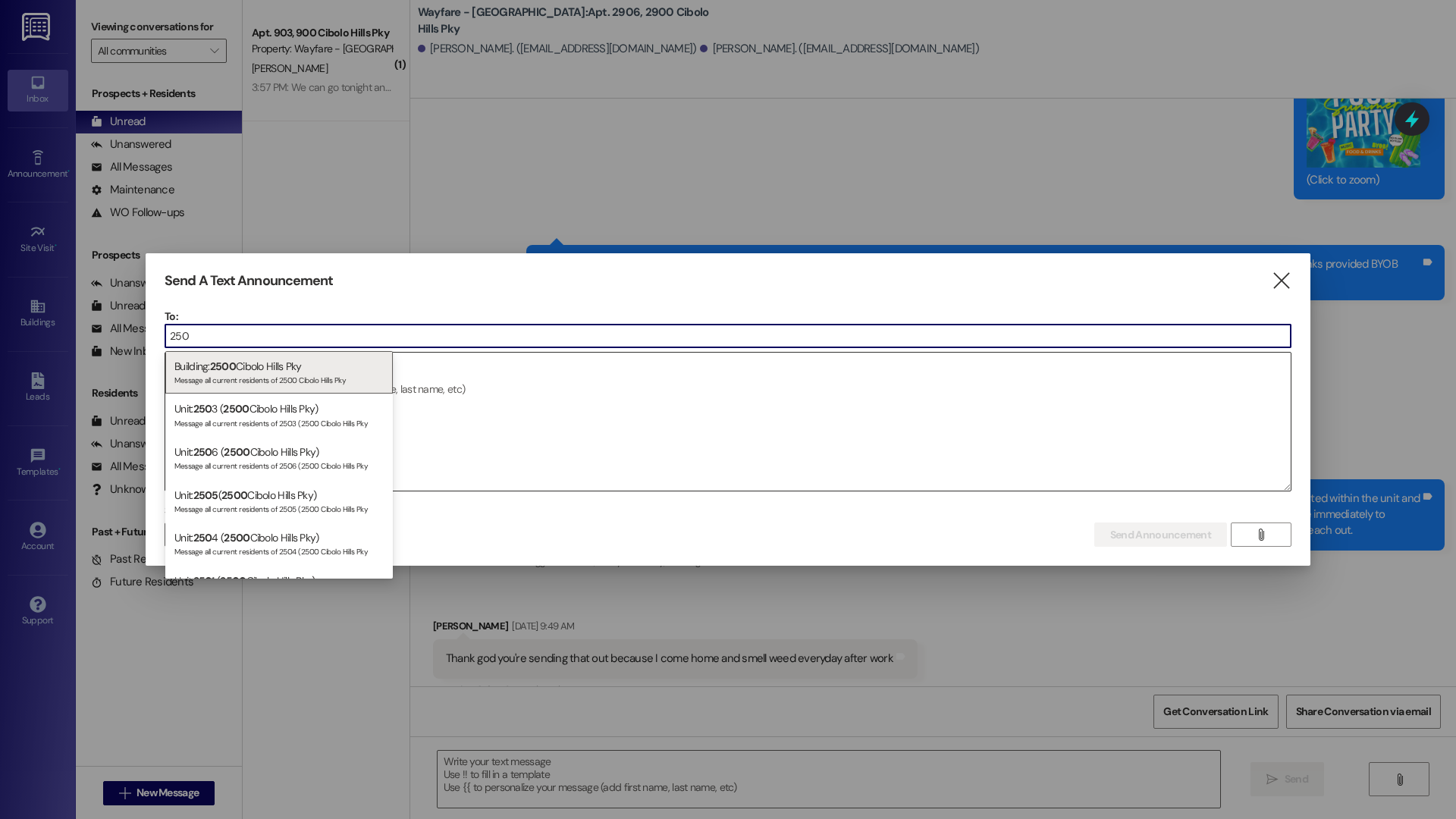
type input "250"
click at [281, 365] on div "Building: 2500 Cibolo Hills Pky Message all current residents of 2500 Cibolo Hi…" at bounding box center [279, 372] width 227 height 43
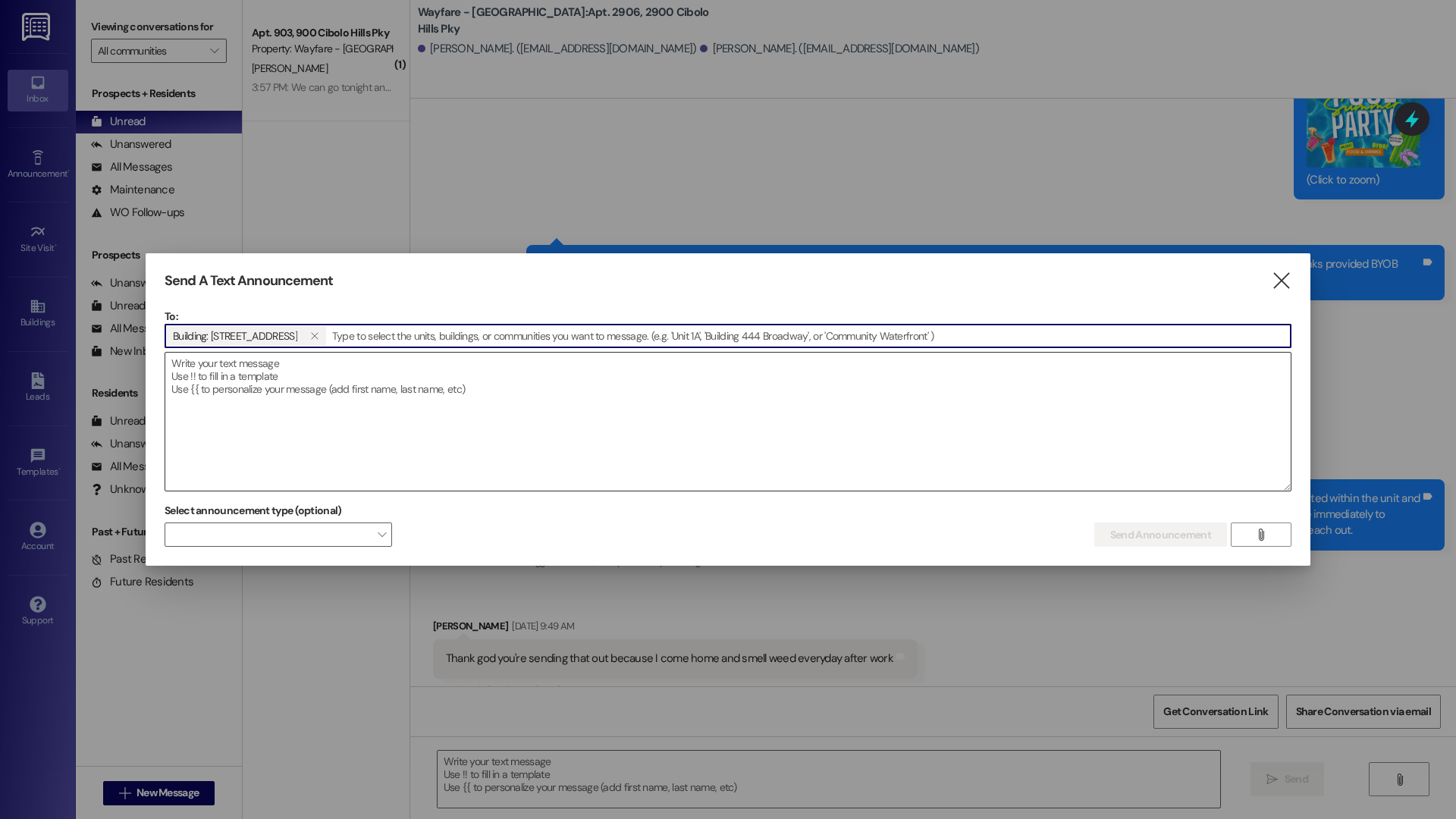
click at [281, 370] on textarea at bounding box center [727, 421] width 1125 height 138
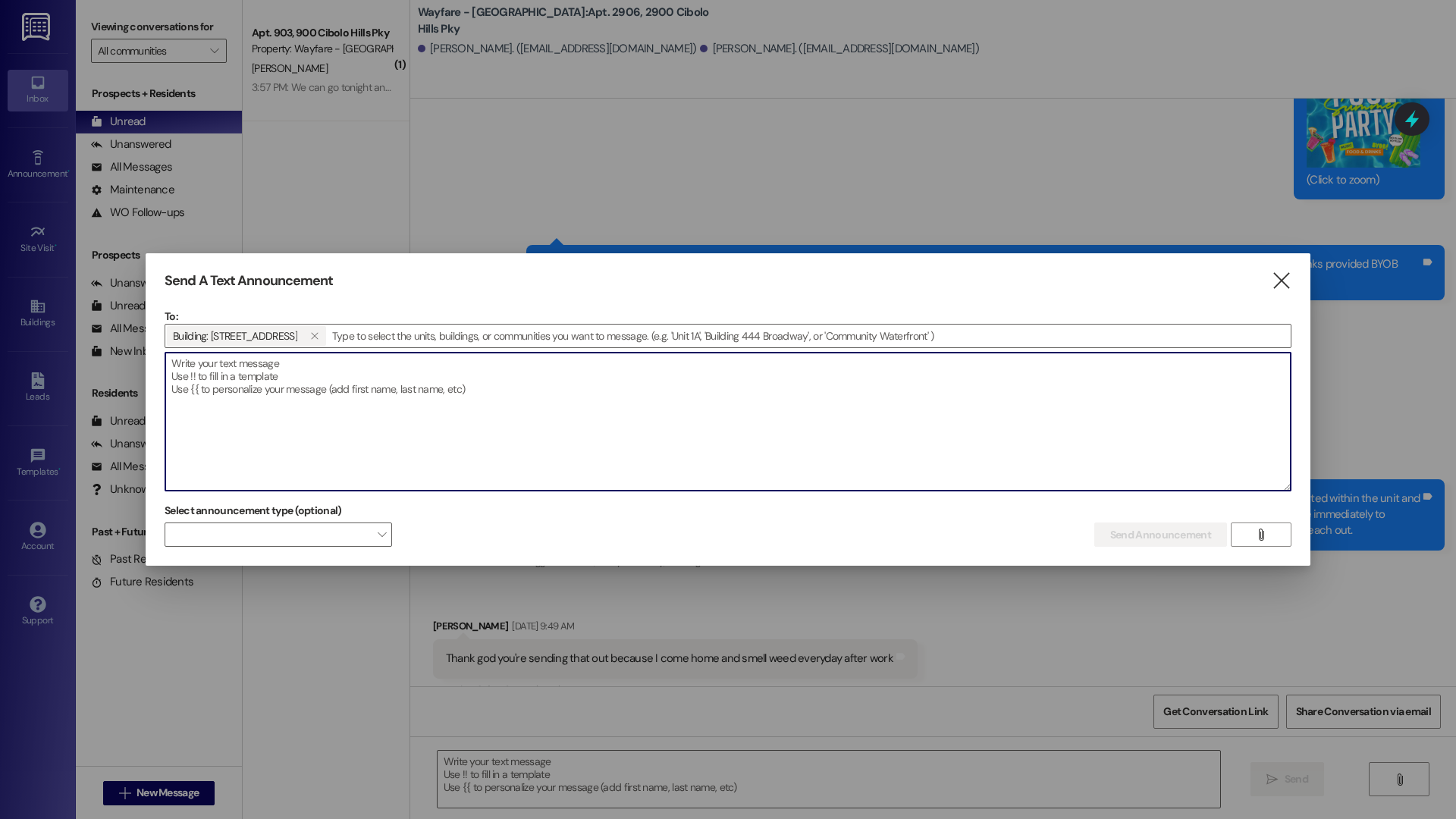
paste textarea "Hi there! This message serves as a reminder that, per the terms of your lease a…"
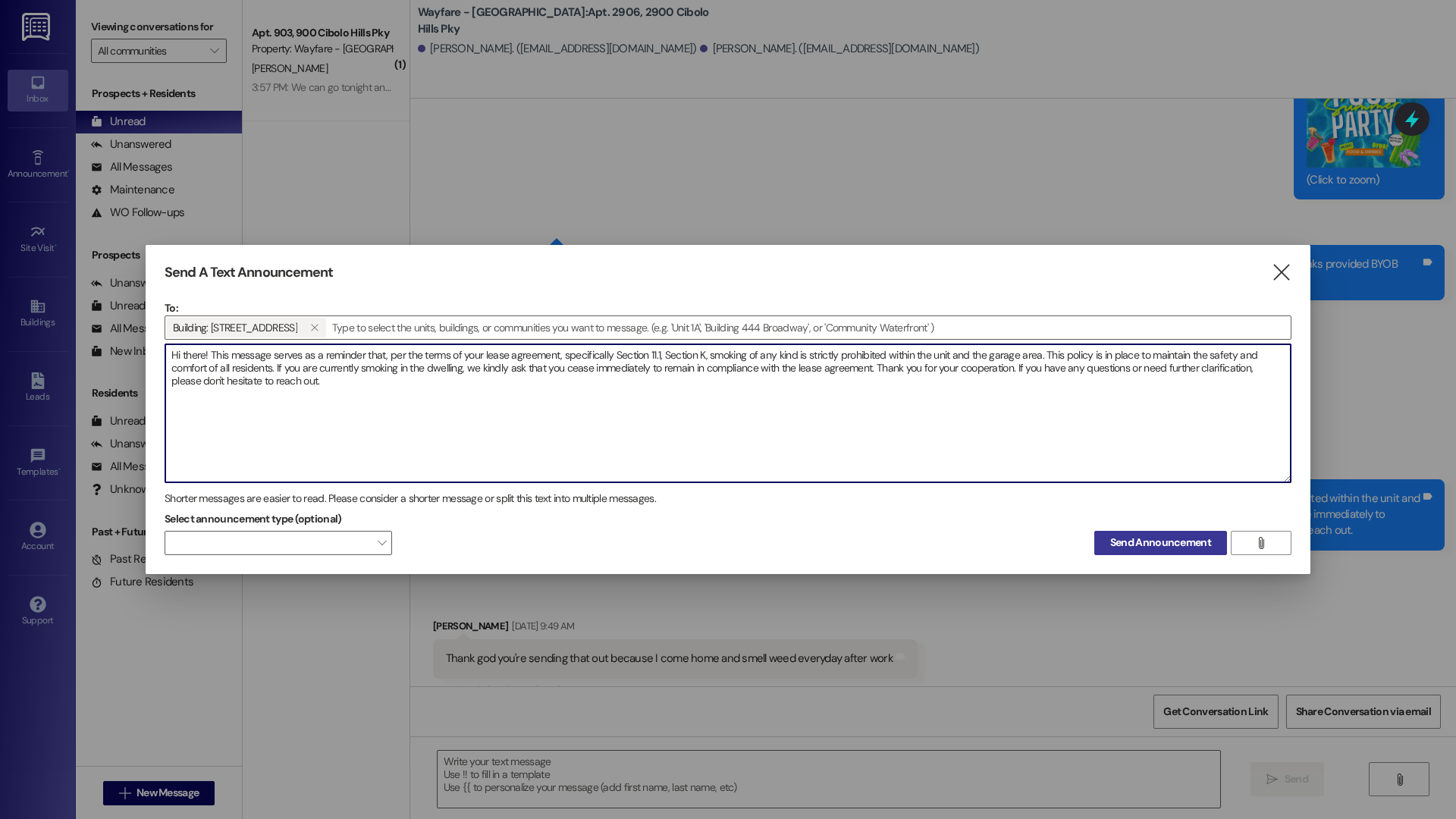
type textarea "Hi there! This message serves as a reminder that, per the terms of your lease a…"
click at [759, 551] on span "Send Announcement" at bounding box center [1160, 542] width 101 height 16
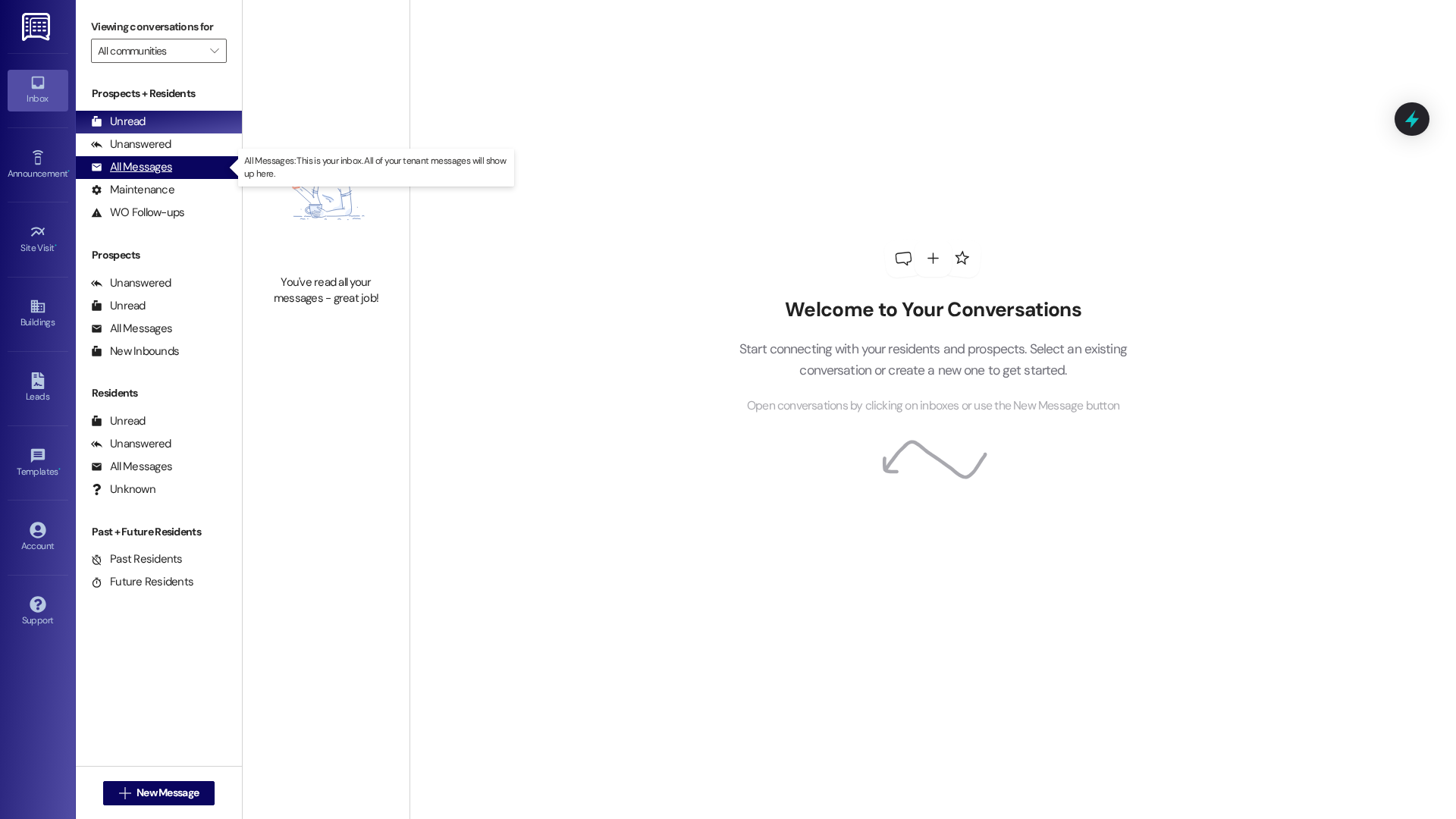
click at [136, 162] on div "All Messages" at bounding box center [131, 167] width 81 height 16
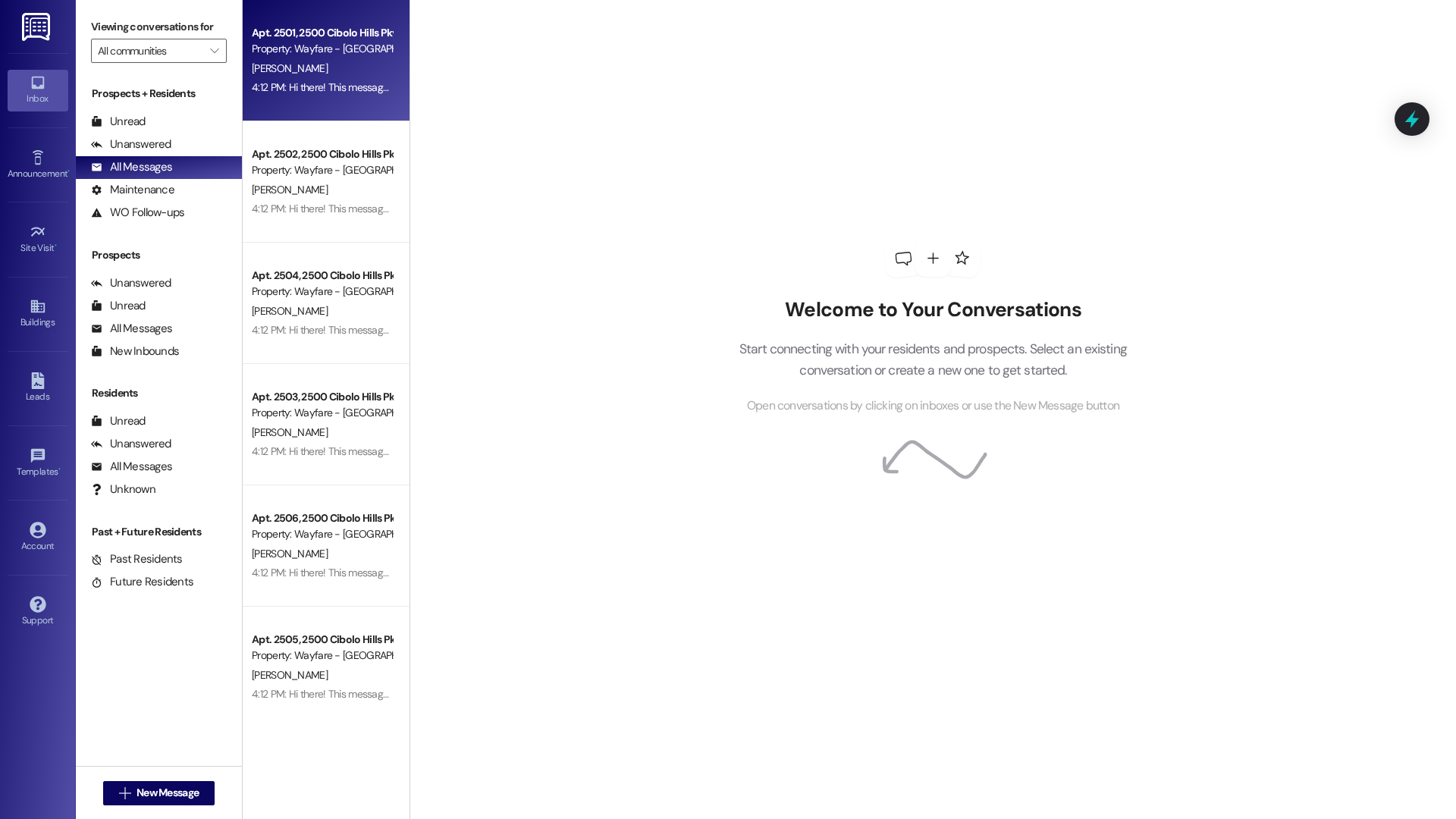
click at [356, 102] on div "Apt. 2501, 2500 Cibolo Hills Pky Property: Wayfare - Cibolo Hills A. Wang 4:12 …" at bounding box center [325, 60] width 167 height 121
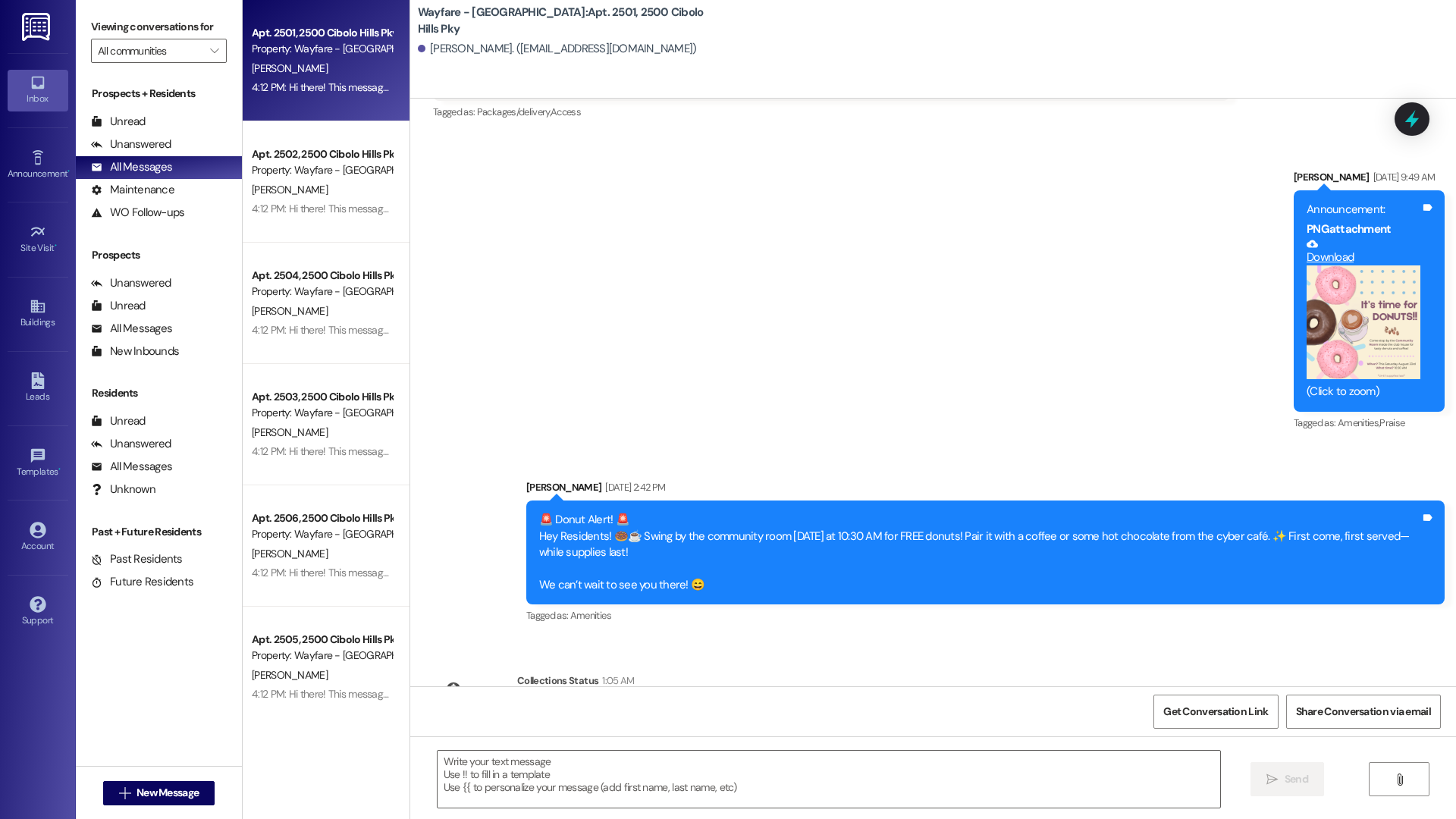
scroll to position [33953, 0]
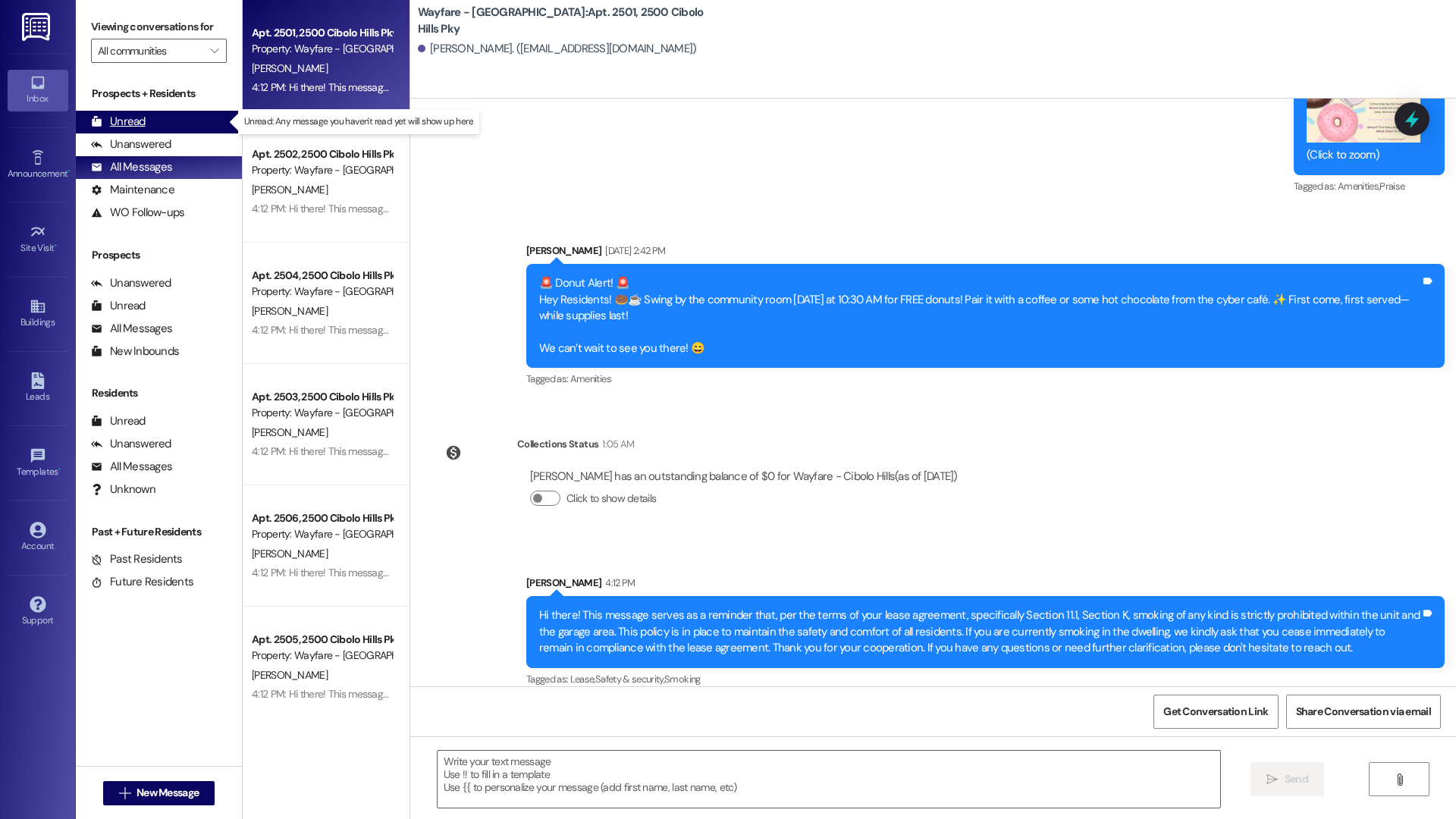
click at [132, 123] on div "Unread" at bounding box center [117, 121] width 54 height 16
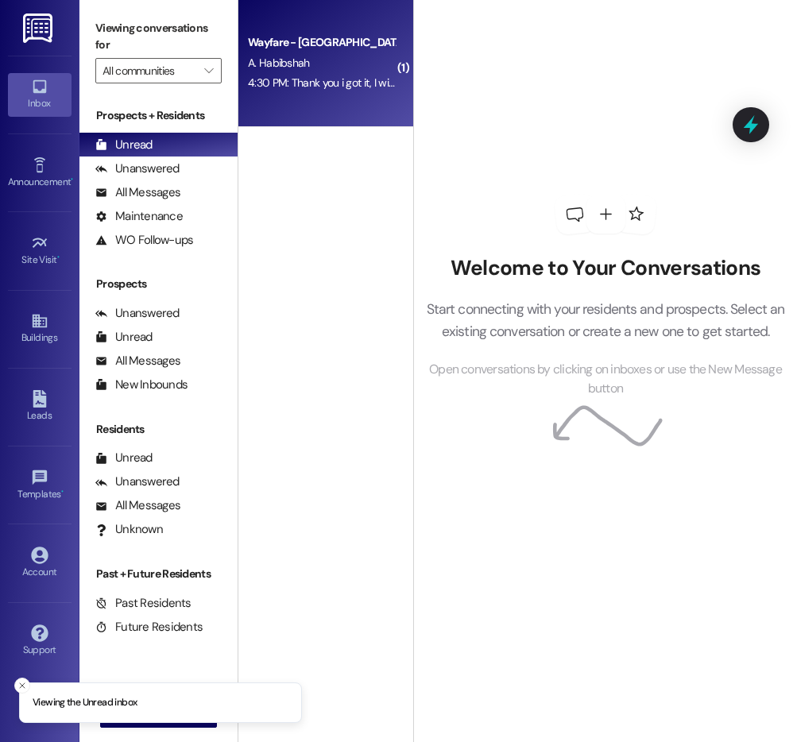
click at [288, 68] on span "A. Habibshah" at bounding box center [279, 63] width 62 height 14
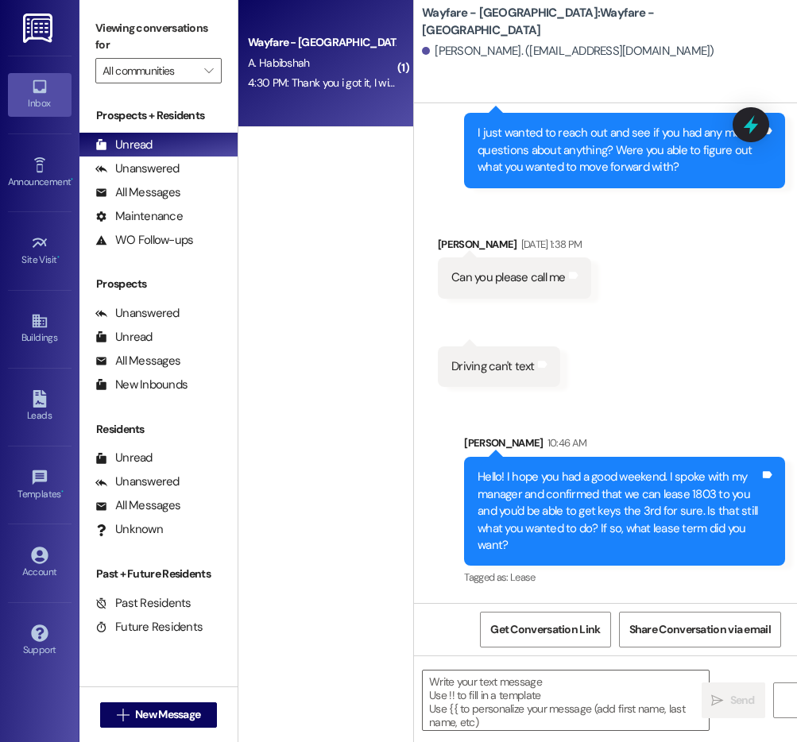
scroll to position [1145, 0]
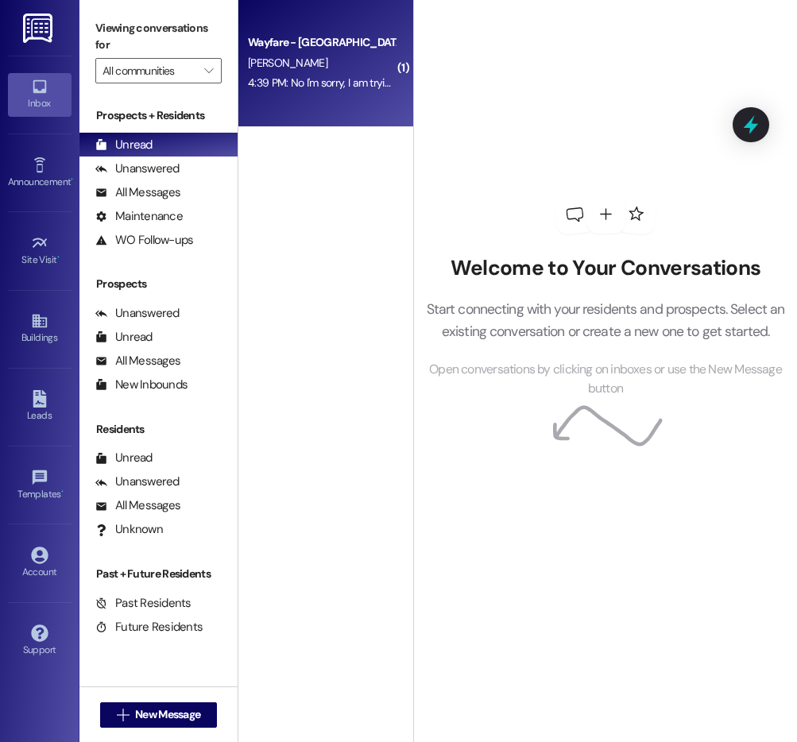
click at [267, 44] on div "Wayfare - [GEOGRAPHIC_DATA]" at bounding box center [321, 42] width 147 height 17
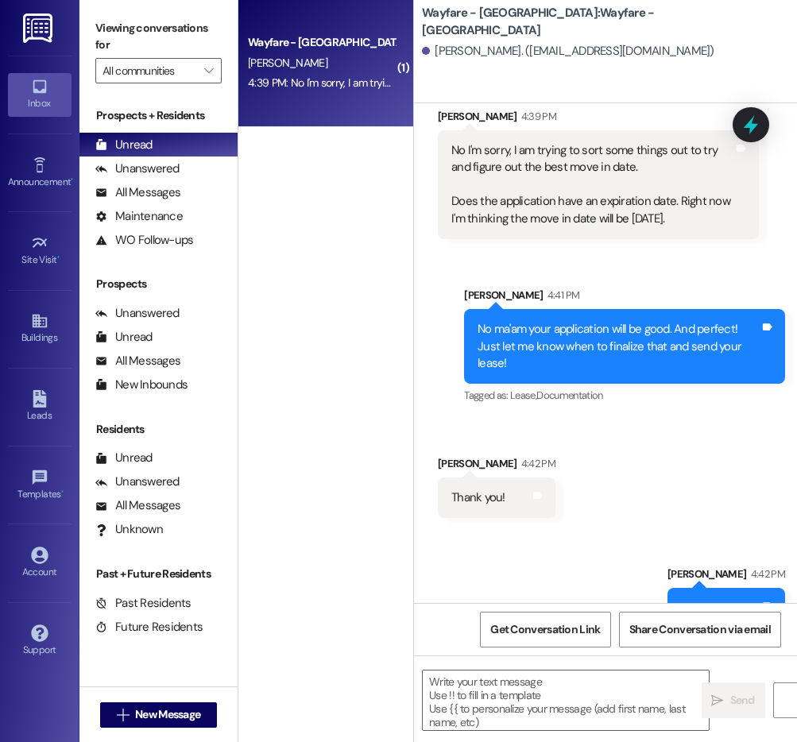
scroll to position [1782, 0]
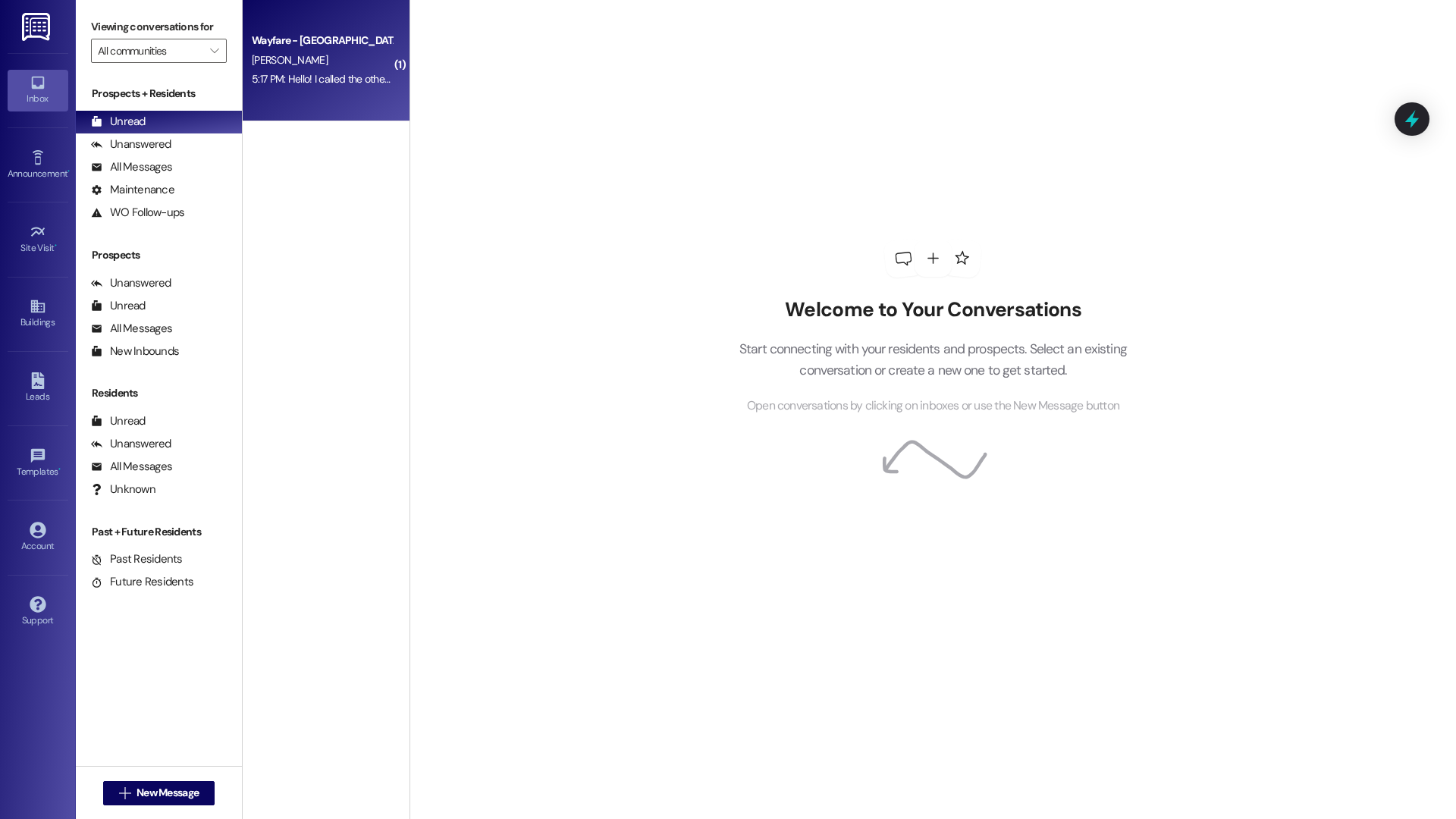
click at [364, 116] on div "Wayfare - Cibolo Hills Prospect [PERSON_NAME] 5:17 PM: Hello! I called the othe…" at bounding box center [325, 60] width 167 height 121
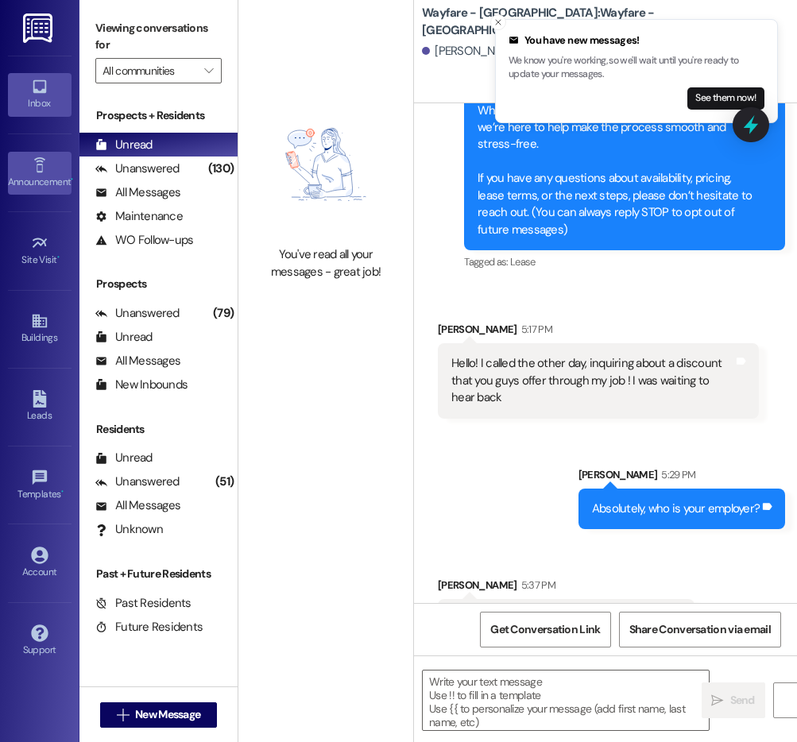
scroll to position [184, 0]
